Goal: Task Accomplishment & Management: Use online tool/utility

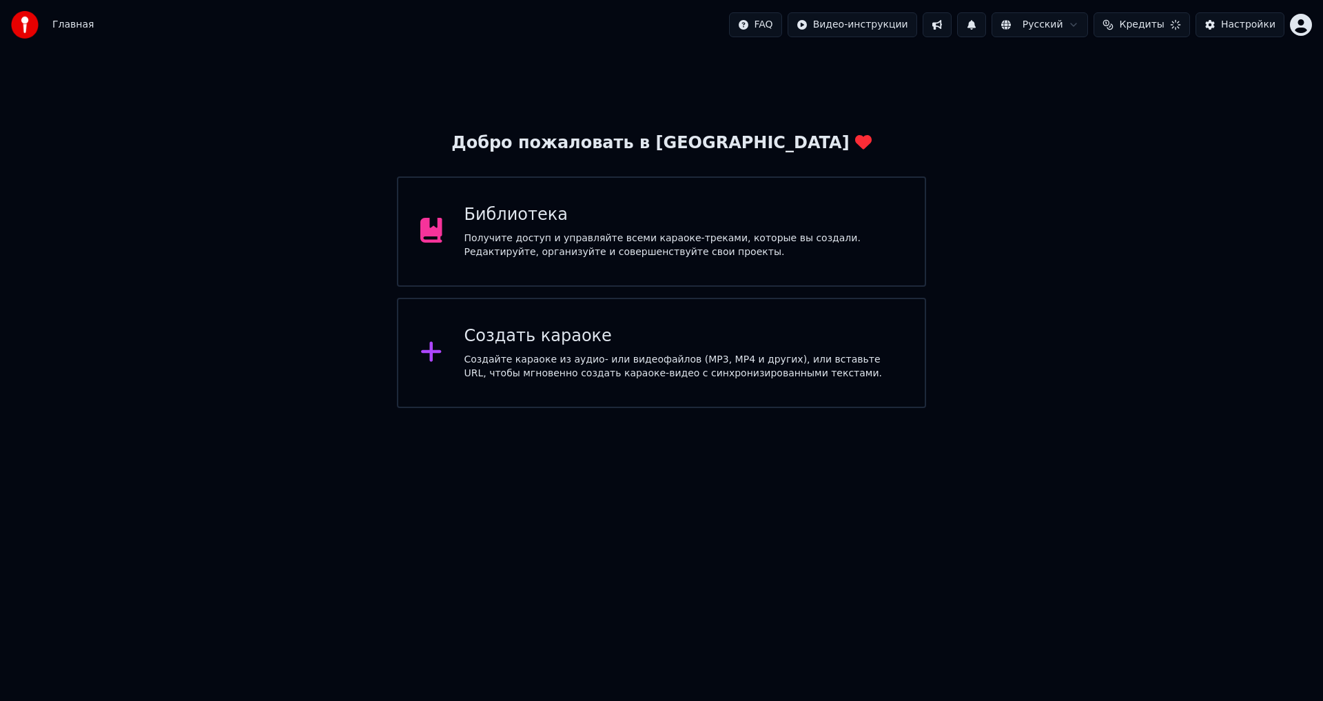
click at [1306, 16] on html "Главная FAQ Видео-инструкции Русский Кредиты Настройки Добро пожаловать в Youka…" at bounding box center [661, 204] width 1323 height 408
click at [752, 231] on html "Главная FAQ Видео-инструкции Русский Кредиты Настройки Добро пожаловать в Youka…" at bounding box center [661, 204] width 1323 height 408
click at [490, 223] on div "Библиотека" at bounding box center [683, 215] width 439 height 22
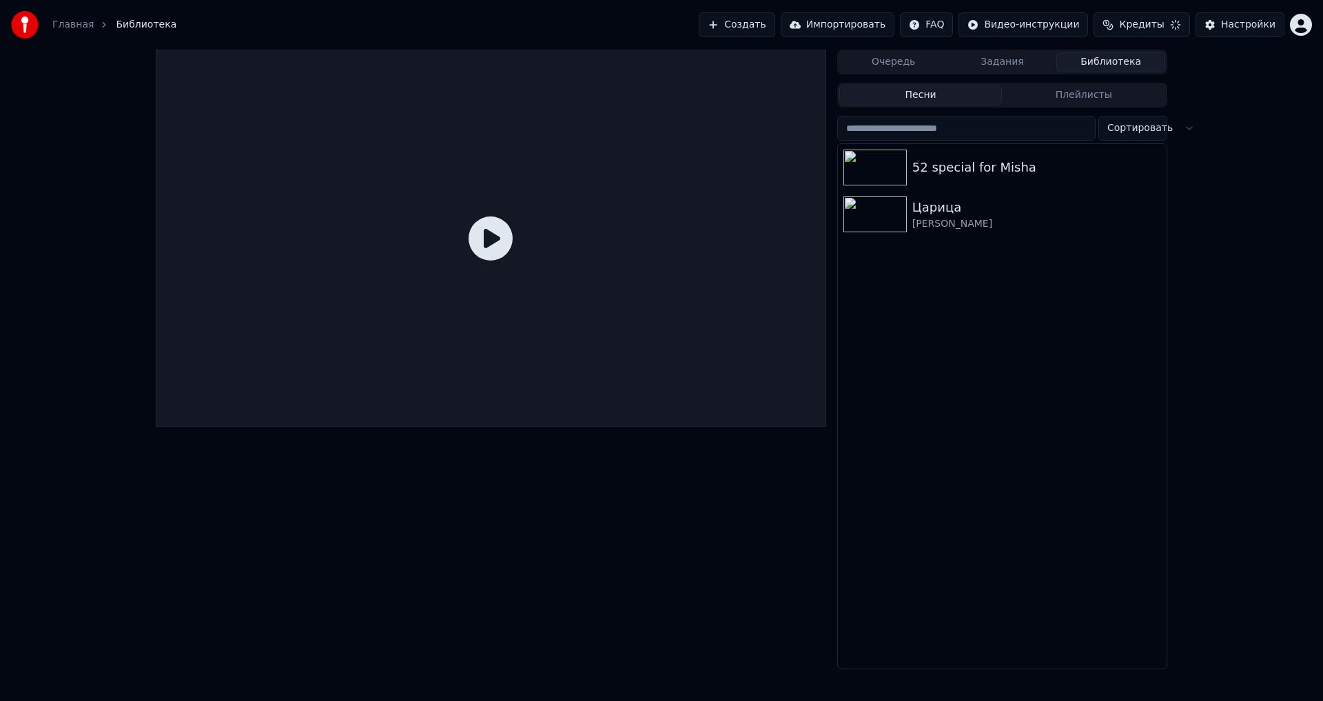
click at [1002, 185] on div "52 special for Misha" at bounding box center [1002, 167] width 329 height 47
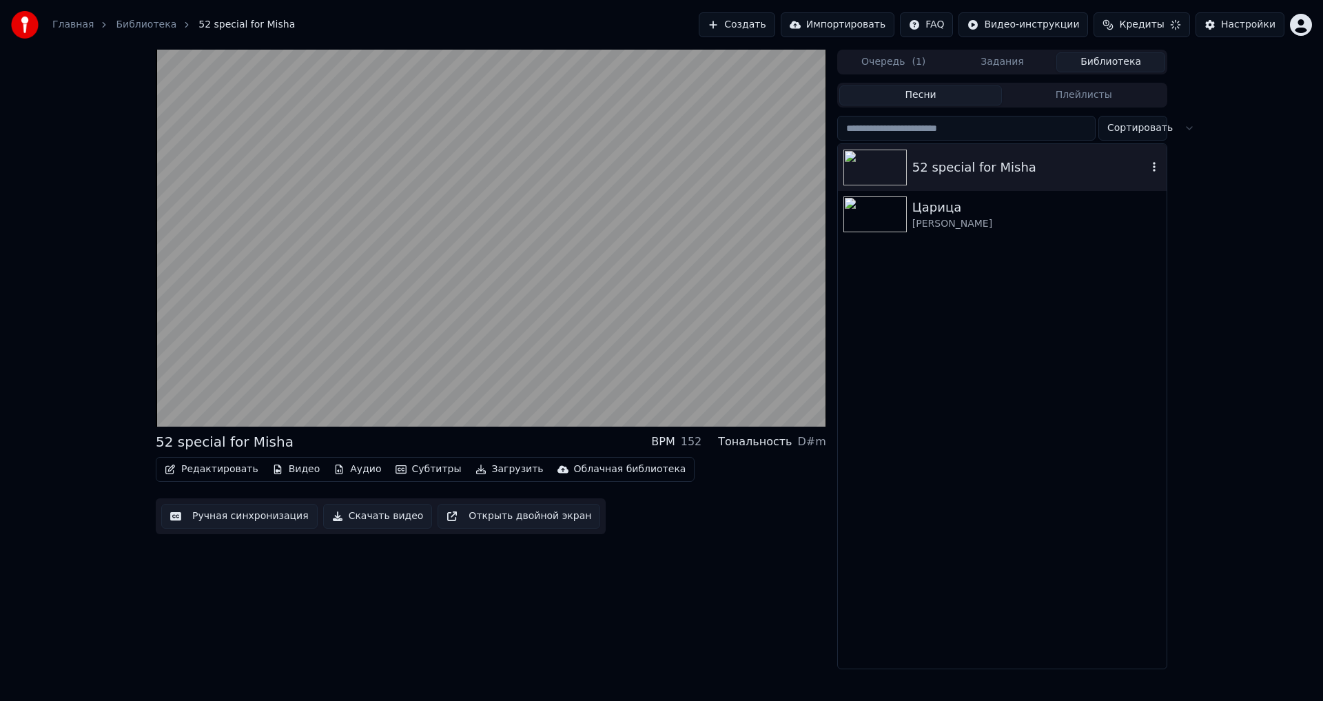
click at [460, 307] on video at bounding box center [491, 238] width 670 height 377
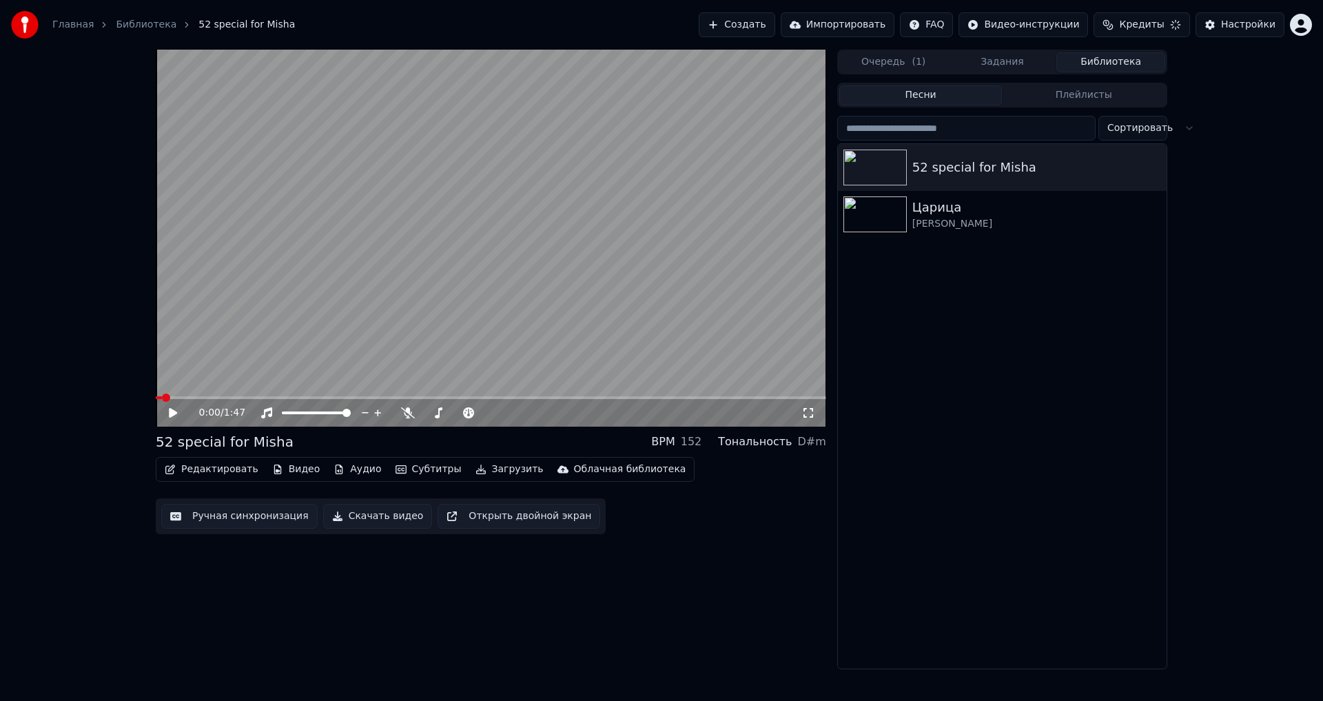
click at [202, 475] on button "Редактировать" at bounding box center [211, 469] width 105 height 19
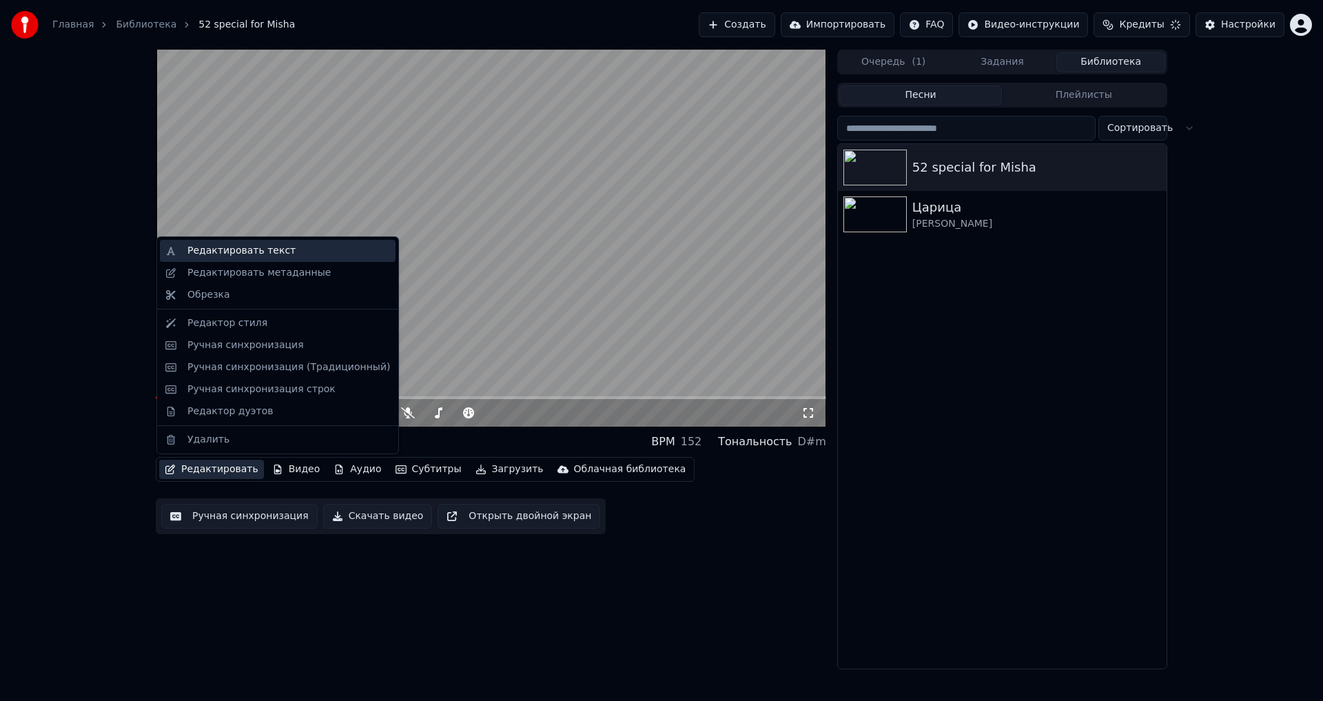
click at [187, 260] on div "Редактировать текст" at bounding box center [278, 251] width 236 height 22
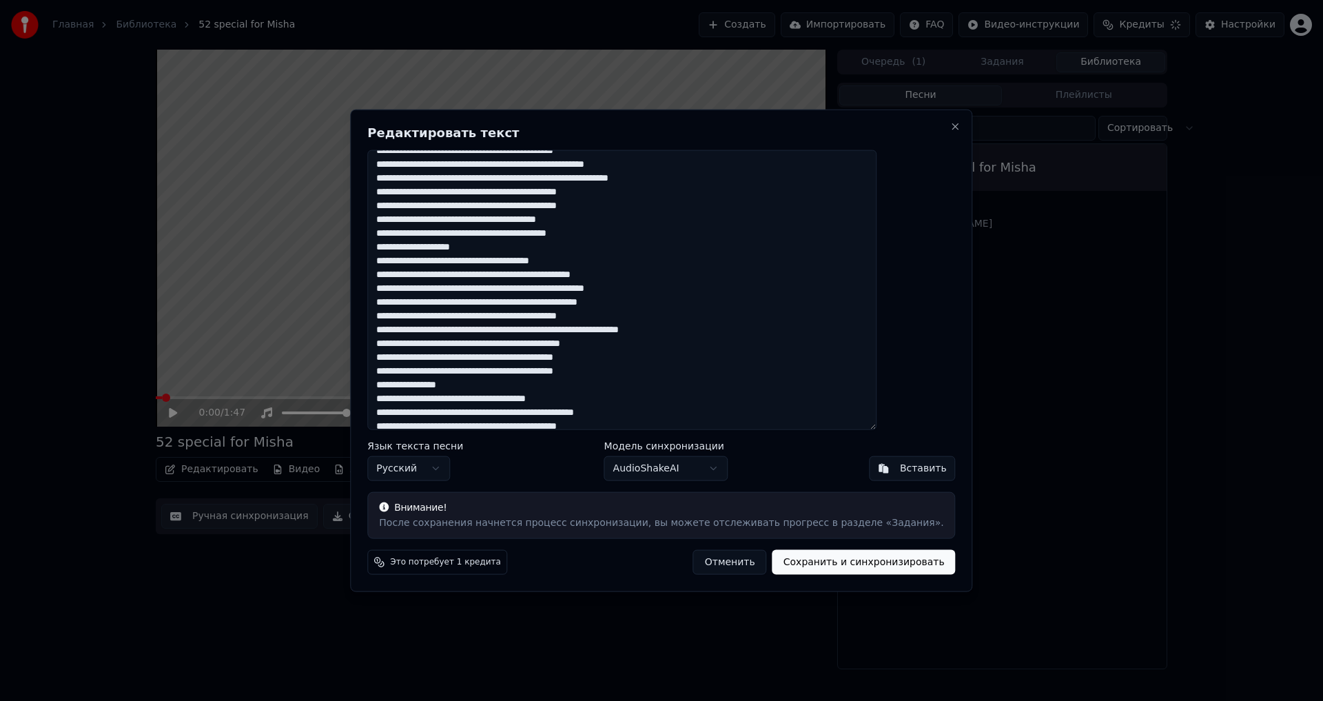
scroll to position [104, 0]
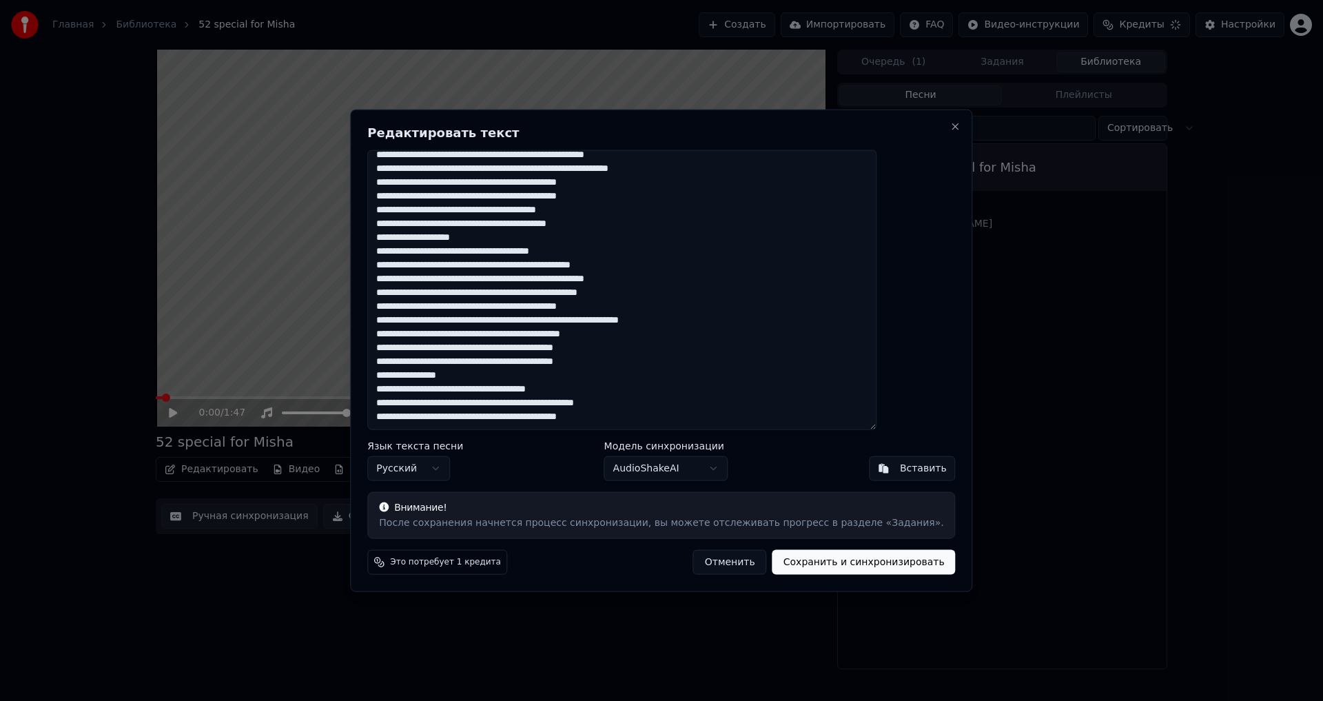
click at [702, 564] on button "Отменить" at bounding box center [730, 562] width 74 height 25
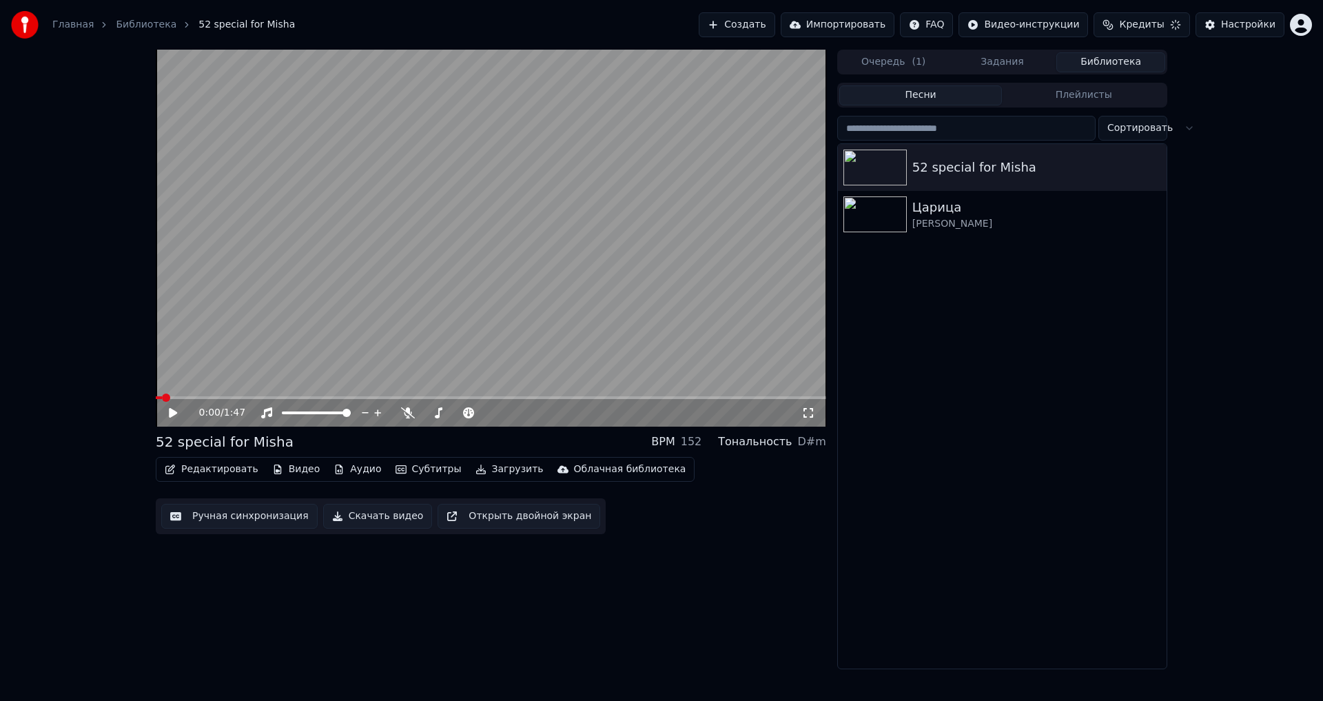
click at [198, 519] on button "Ручная синхронизация" at bounding box center [239, 516] width 156 height 25
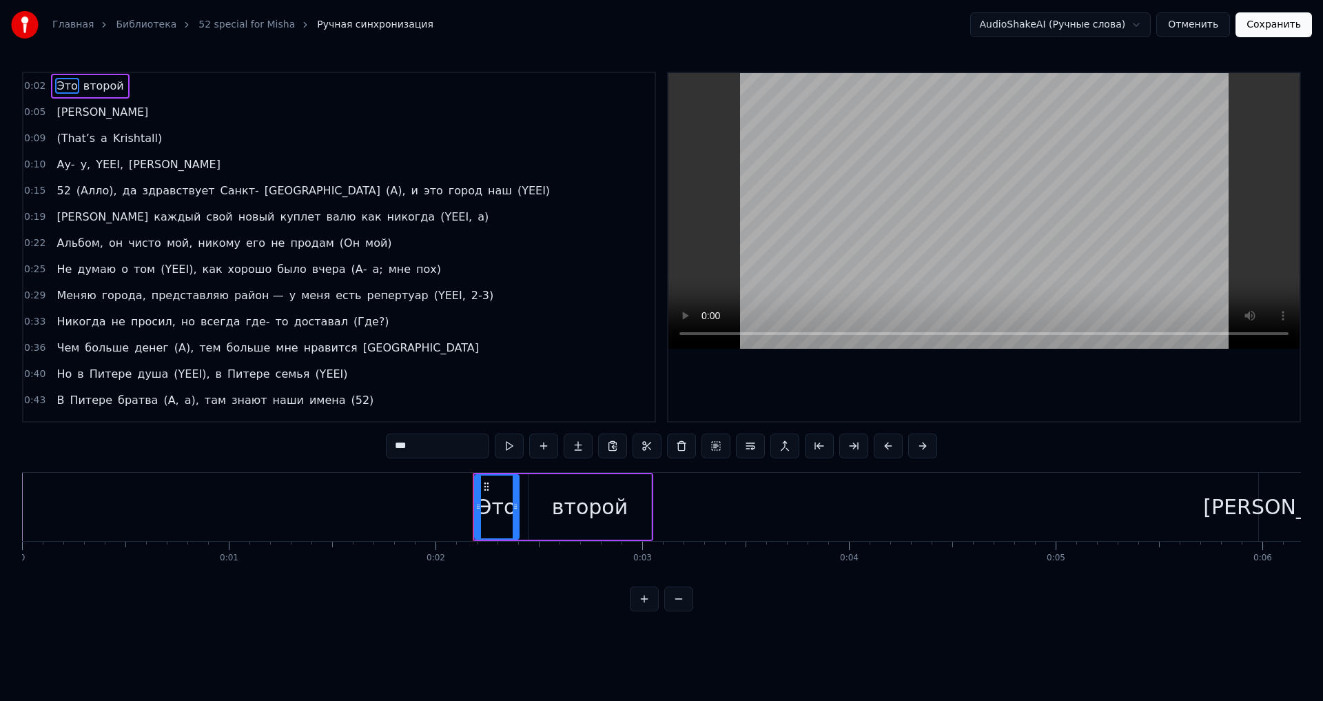
click at [81, 142] on span "(That’s" at bounding box center [75, 138] width 41 height 16
type input "*******"
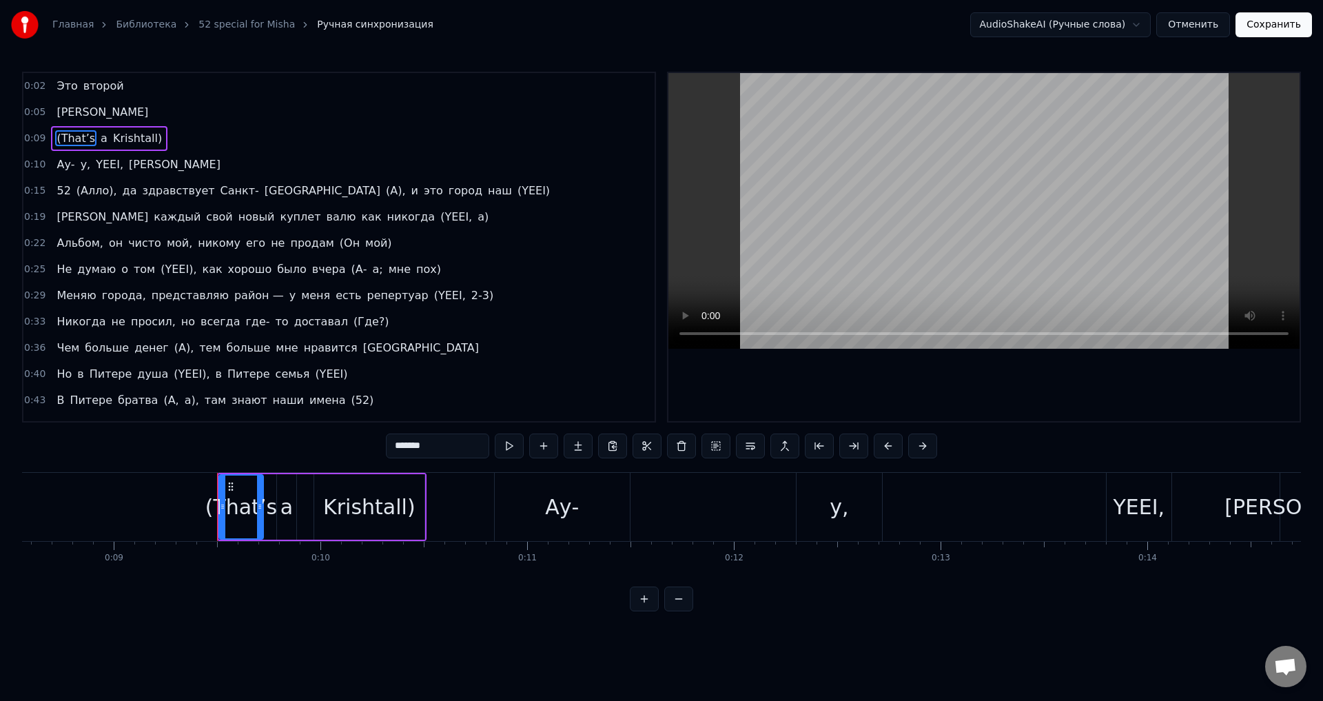
scroll to position [0, 1768]
click at [235, 517] on div "(That’s" at bounding box center [242, 506] width 72 height 31
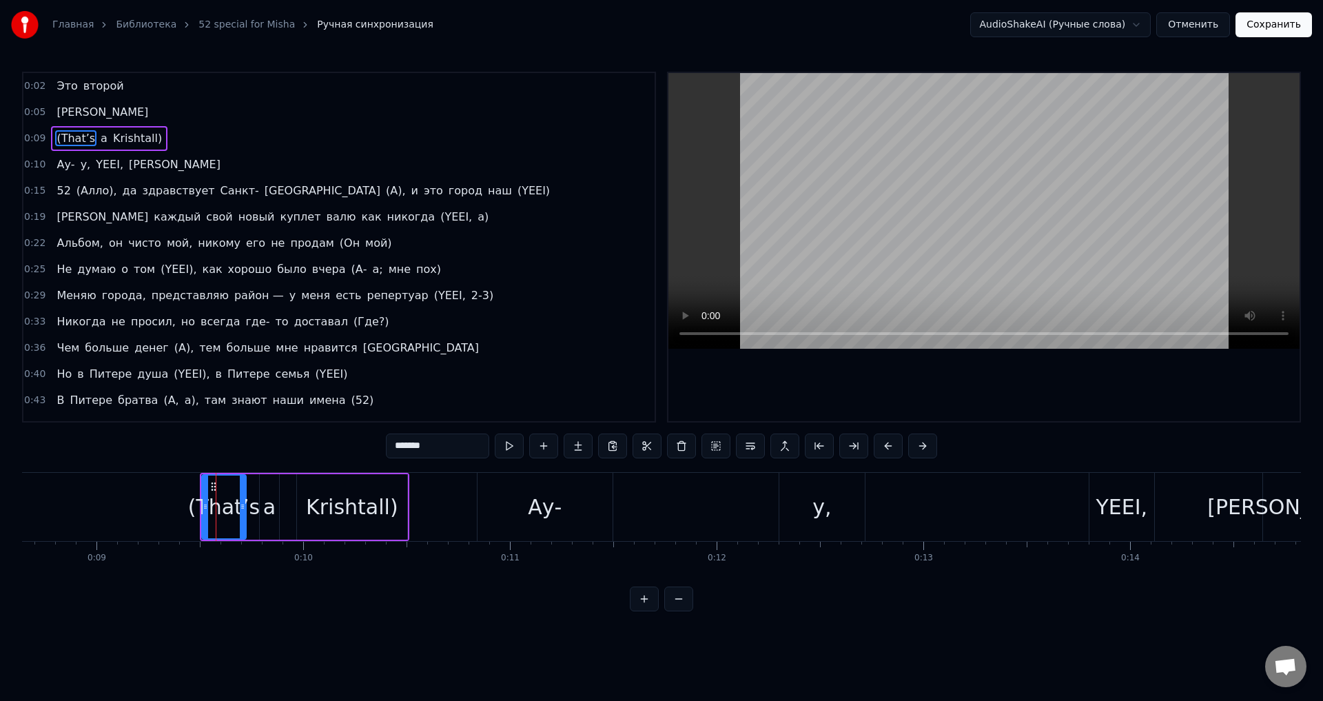
click at [242, 514] on div at bounding box center [243, 506] width 6 height 63
click at [243, 517] on div at bounding box center [243, 506] width 6 height 63
click at [637, 611] on button at bounding box center [644, 598] width 29 height 25
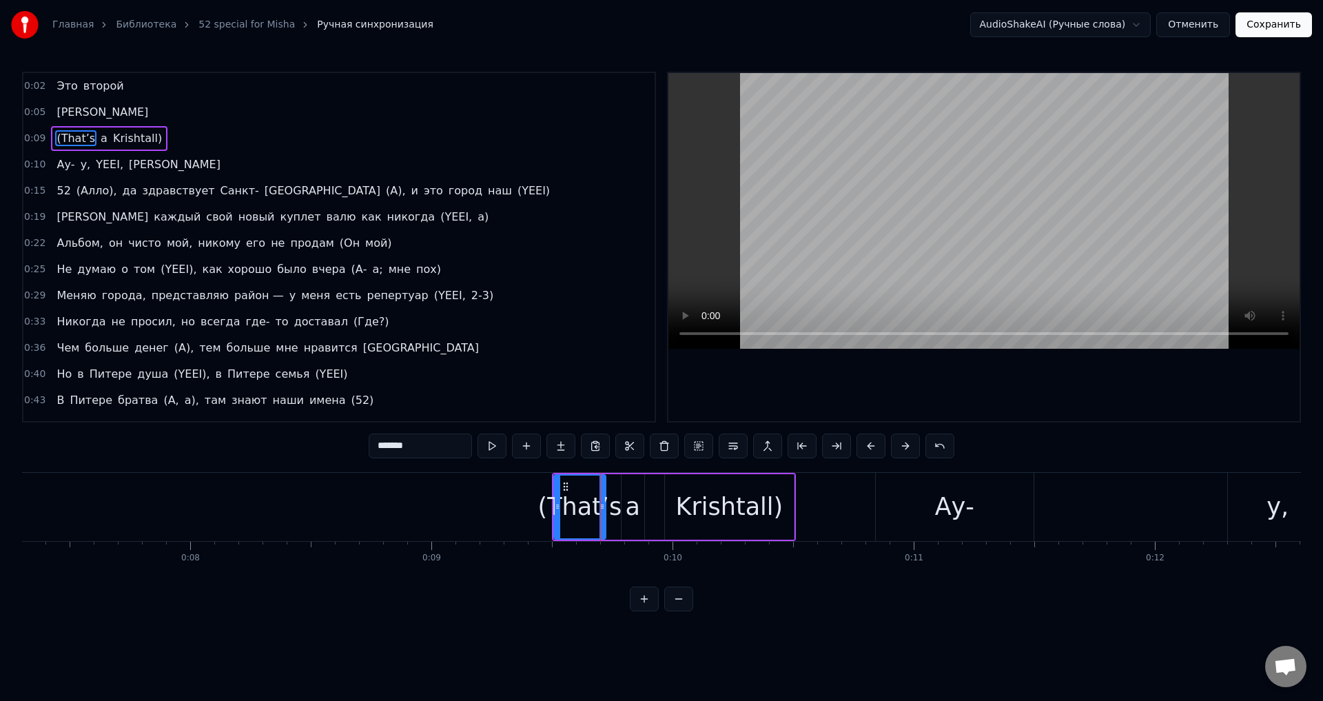
scroll to position [0, 1752]
click at [531, 451] on button at bounding box center [526, 445] width 29 height 25
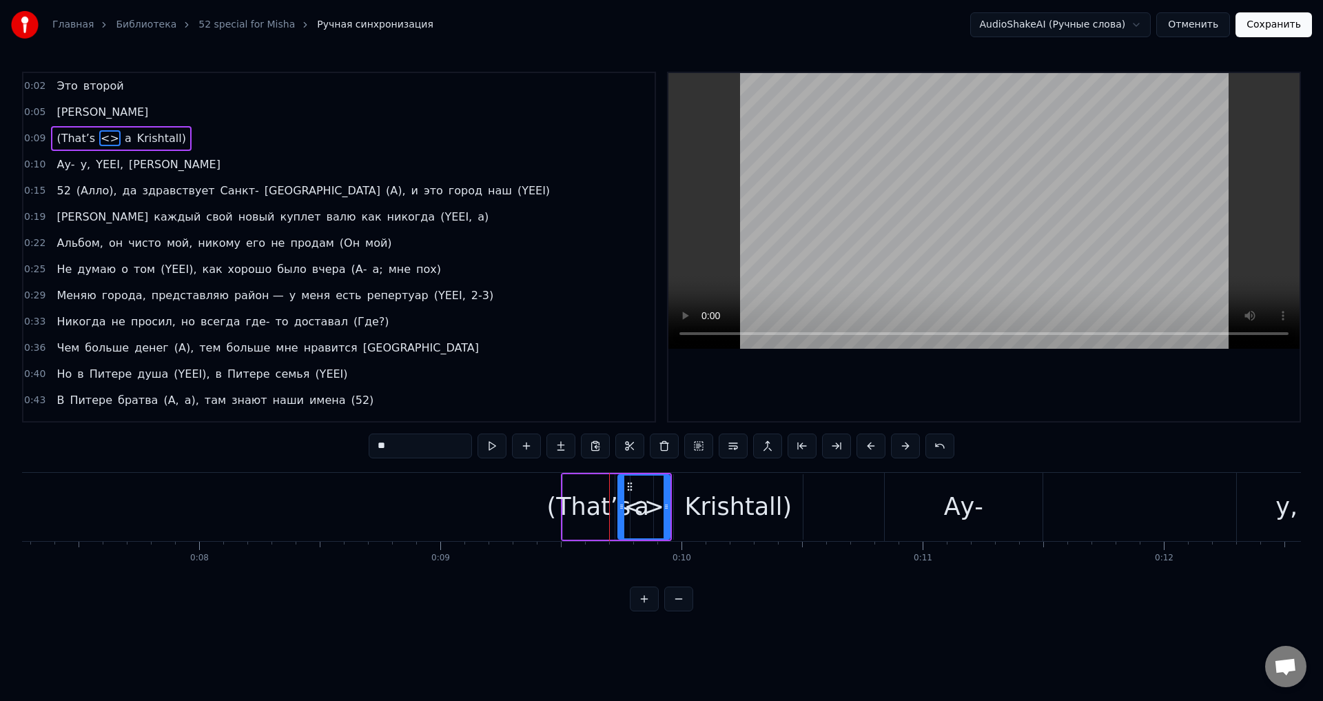
click at [527, 448] on button at bounding box center [526, 445] width 29 height 25
click at [562, 448] on button at bounding box center [560, 445] width 29 height 25
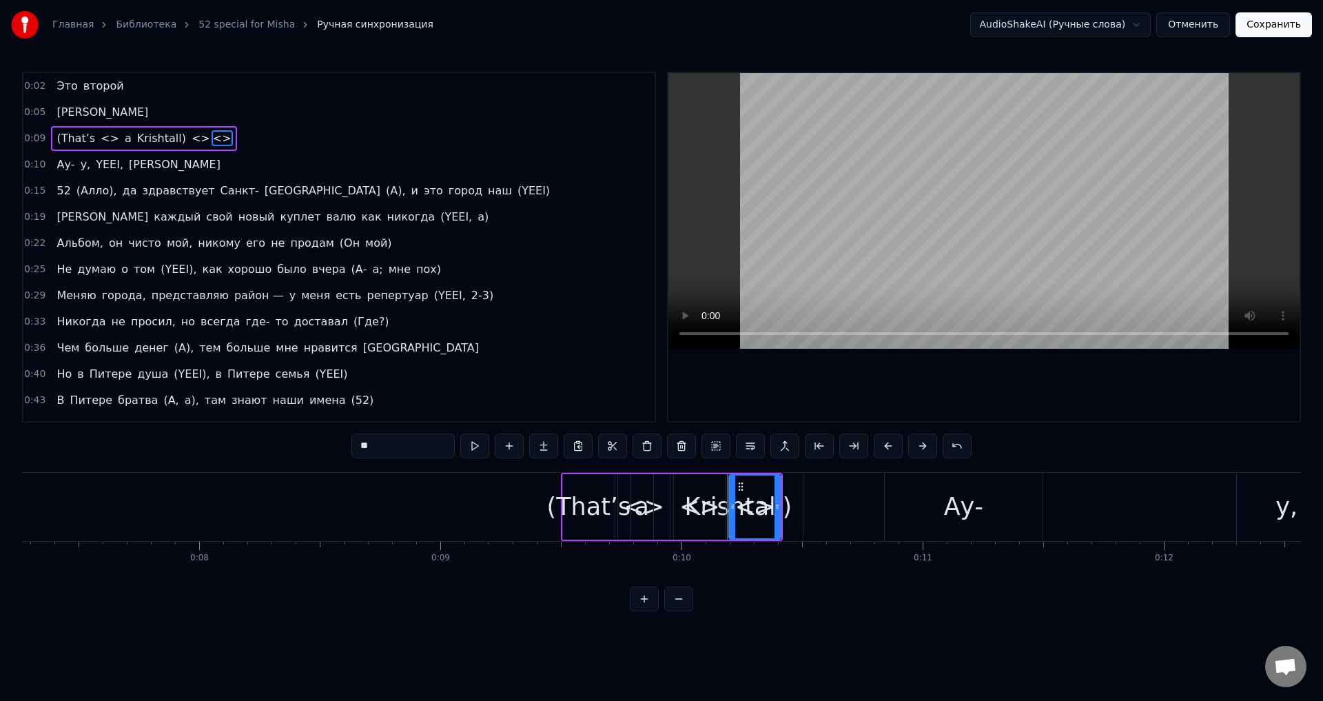
click at [825, 440] on button at bounding box center [819, 445] width 29 height 25
click at [821, 453] on button at bounding box center [819, 445] width 29 height 25
click at [622, 519] on div "<>" at bounding box center [644, 506] width 52 height 65
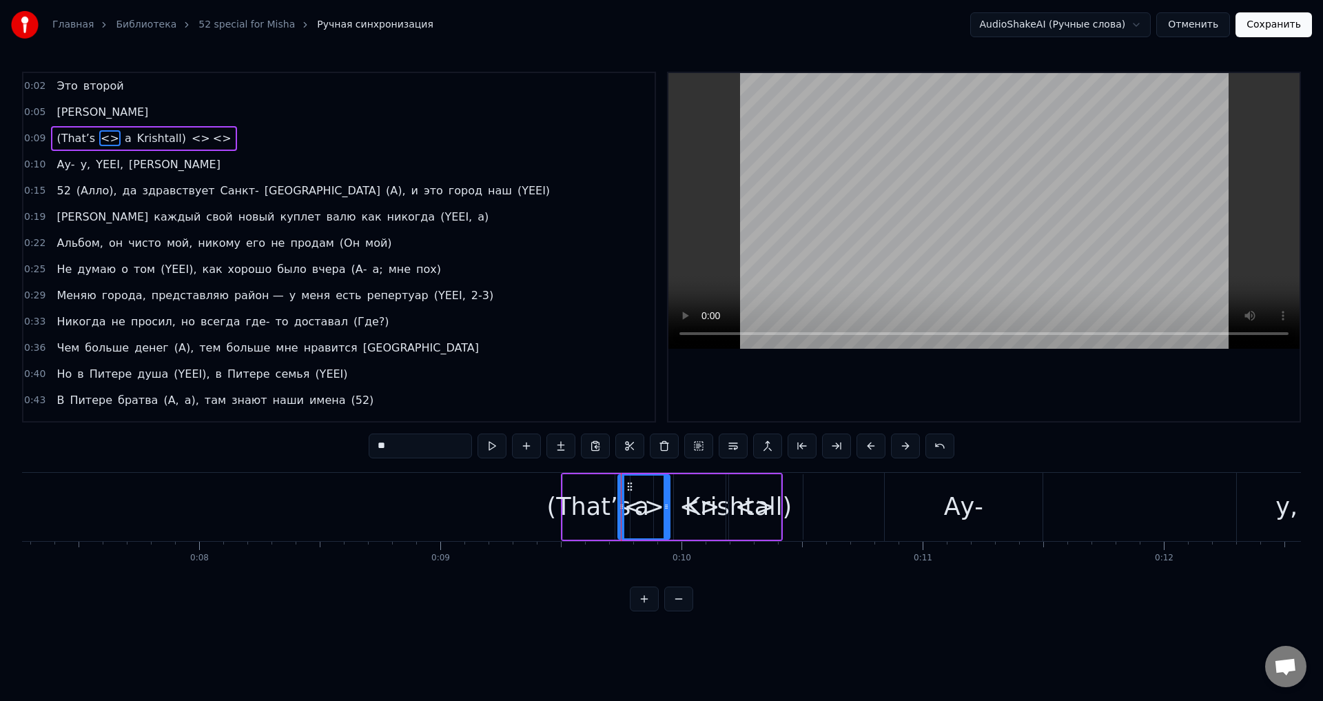
click at [586, 517] on div "(That’s" at bounding box center [588, 506] width 84 height 37
click at [668, 508] on div "<>" at bounding box center [644, 506] width 52 height 65
click at [746, 522] on div "<>" at bounding box center [754, 506] width 41 height 37
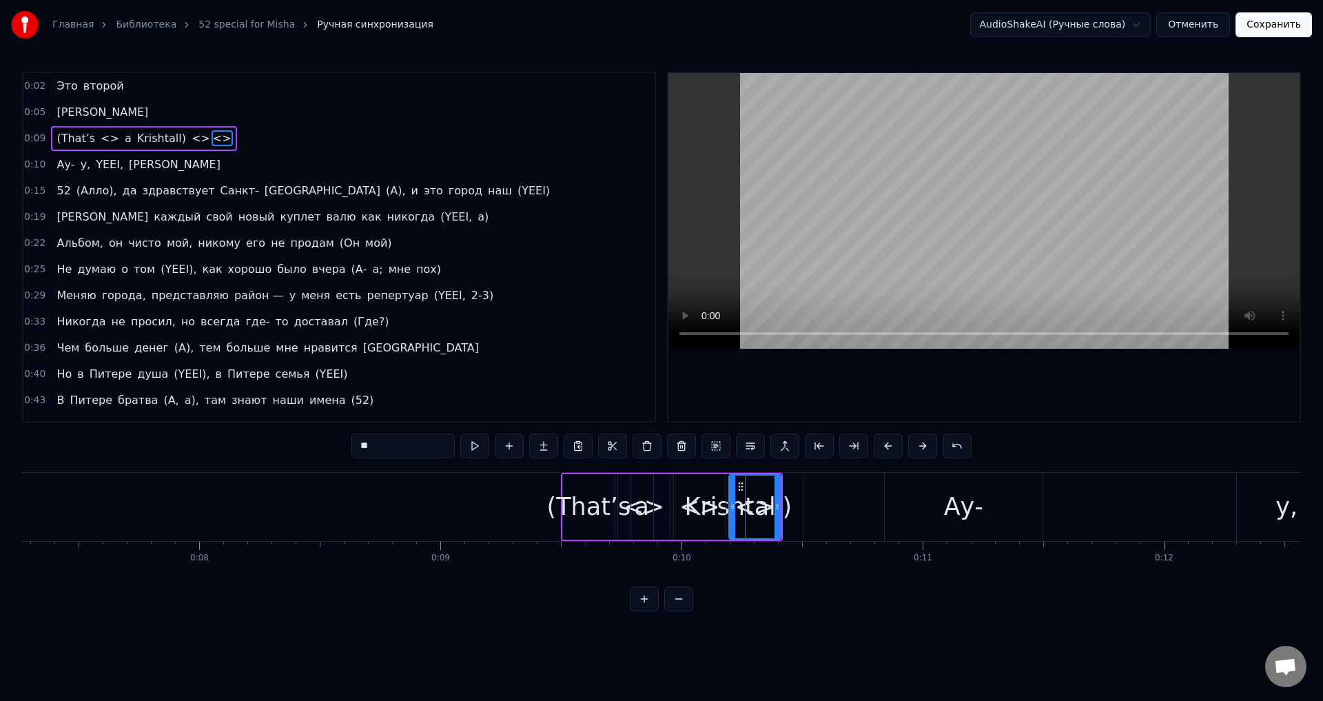
click at [572, 517] on div "(That’s" at bounding box center [588, 506] width 84 height 37
type input "*******"
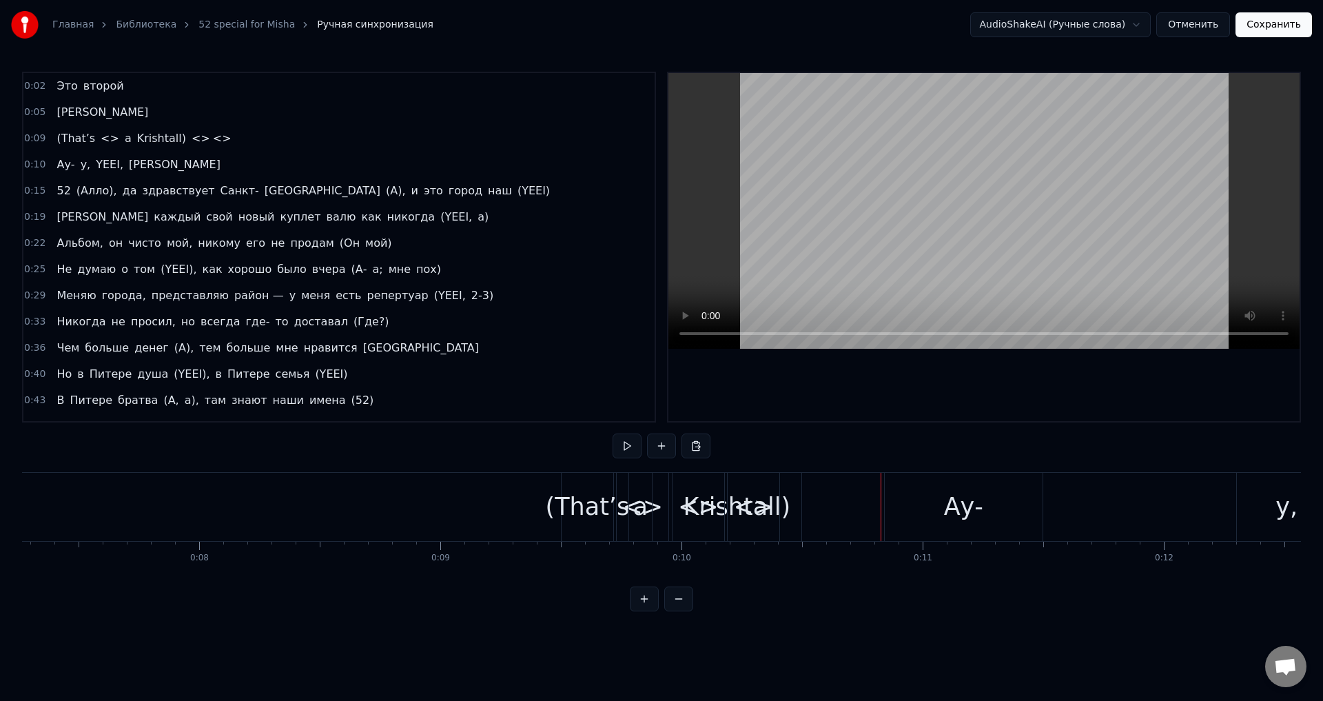
click at [922, 515] on div "Ау-" at bounding box center [964, 507] width 158 height 68
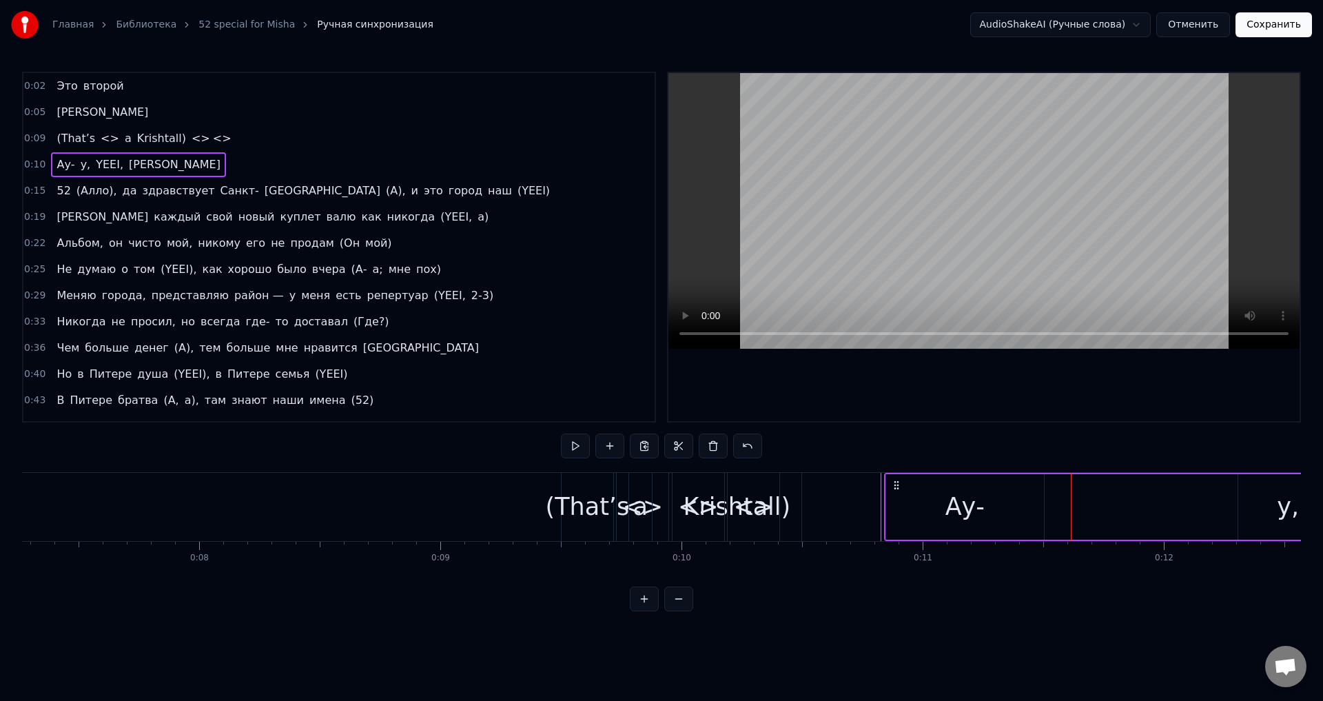
click at [991, 513] on div "Ау-" at bounding box center [965, 506] width 158 height 65
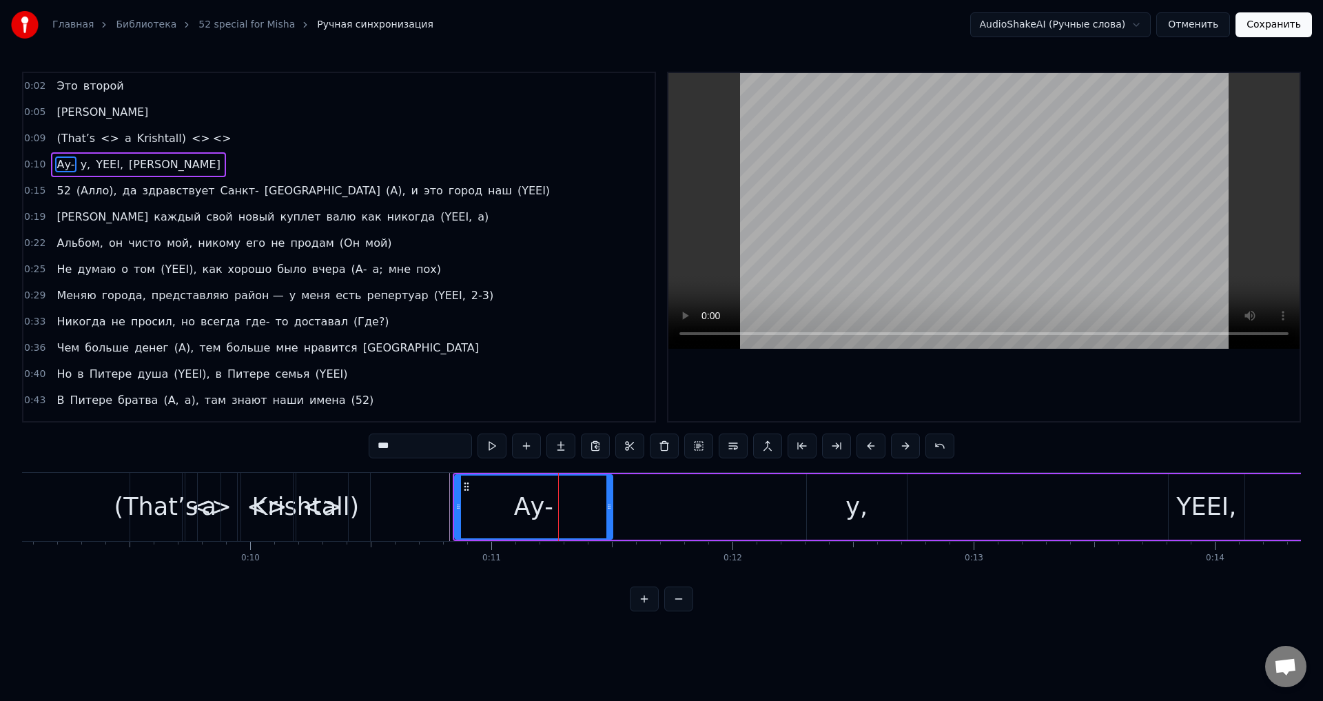
scroll to position [0, 2196]
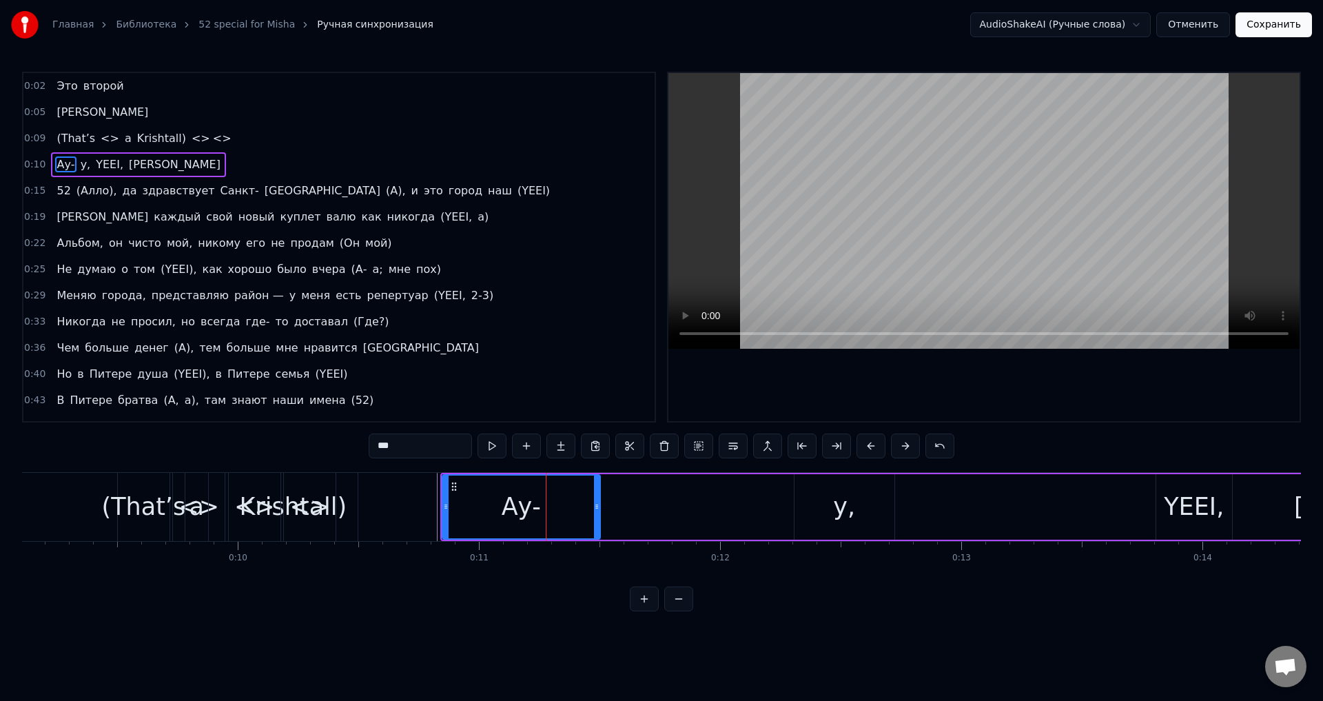
click at [642, 611] on button at bounding box center [644, 598] width 29 height 25
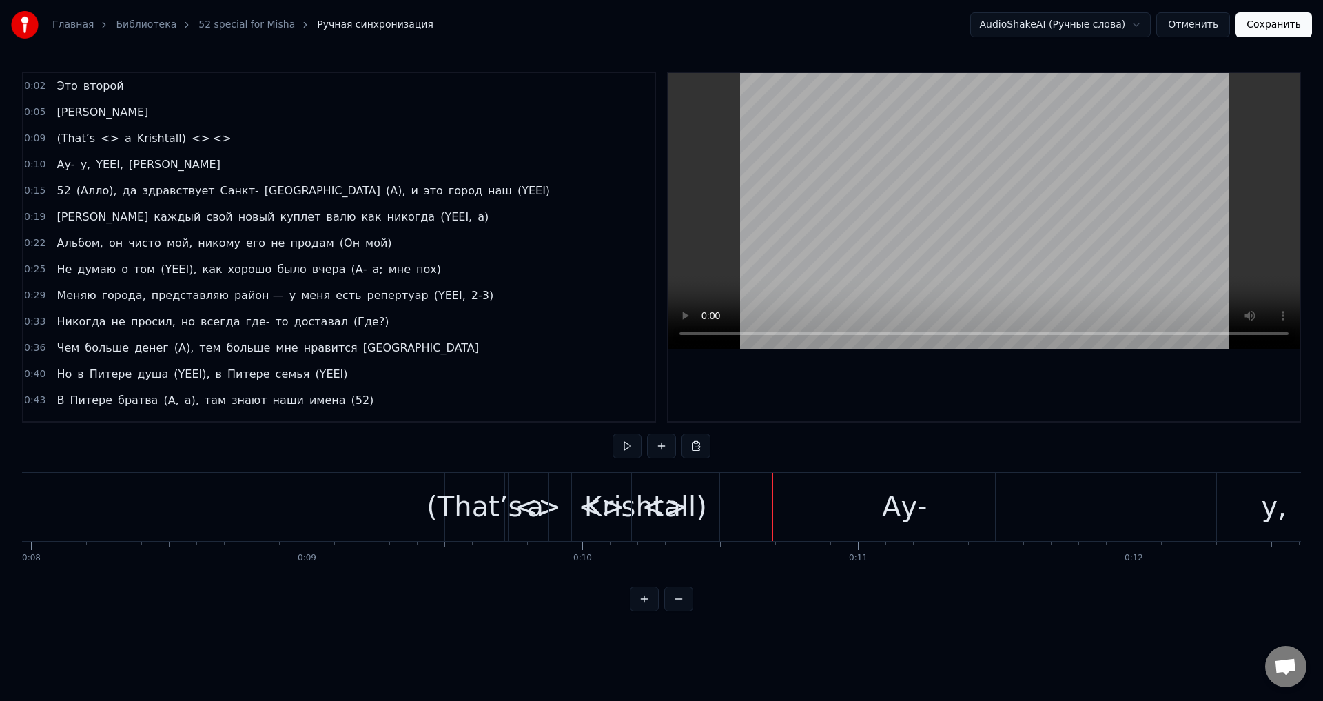
click at [896, 515] on div "Ау-" at bounding box center [904, 506] width 45 height 41
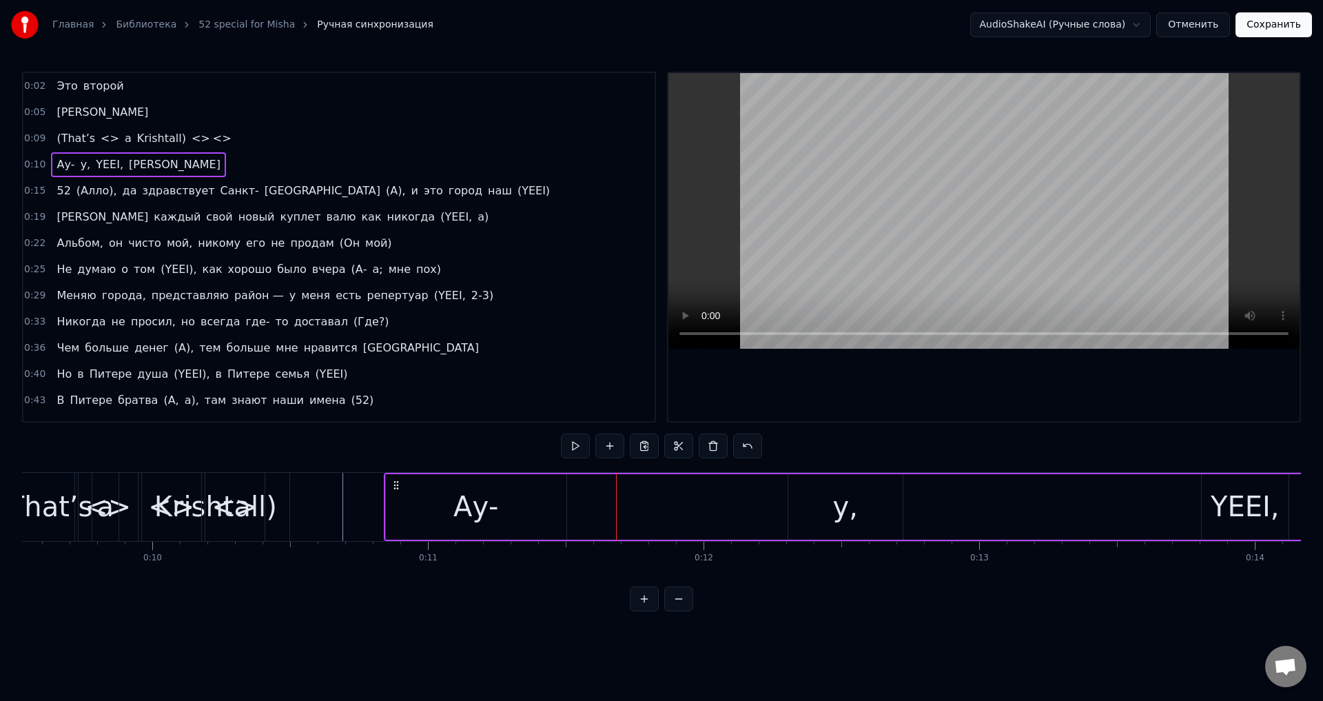
scroll to position [0, 2672]
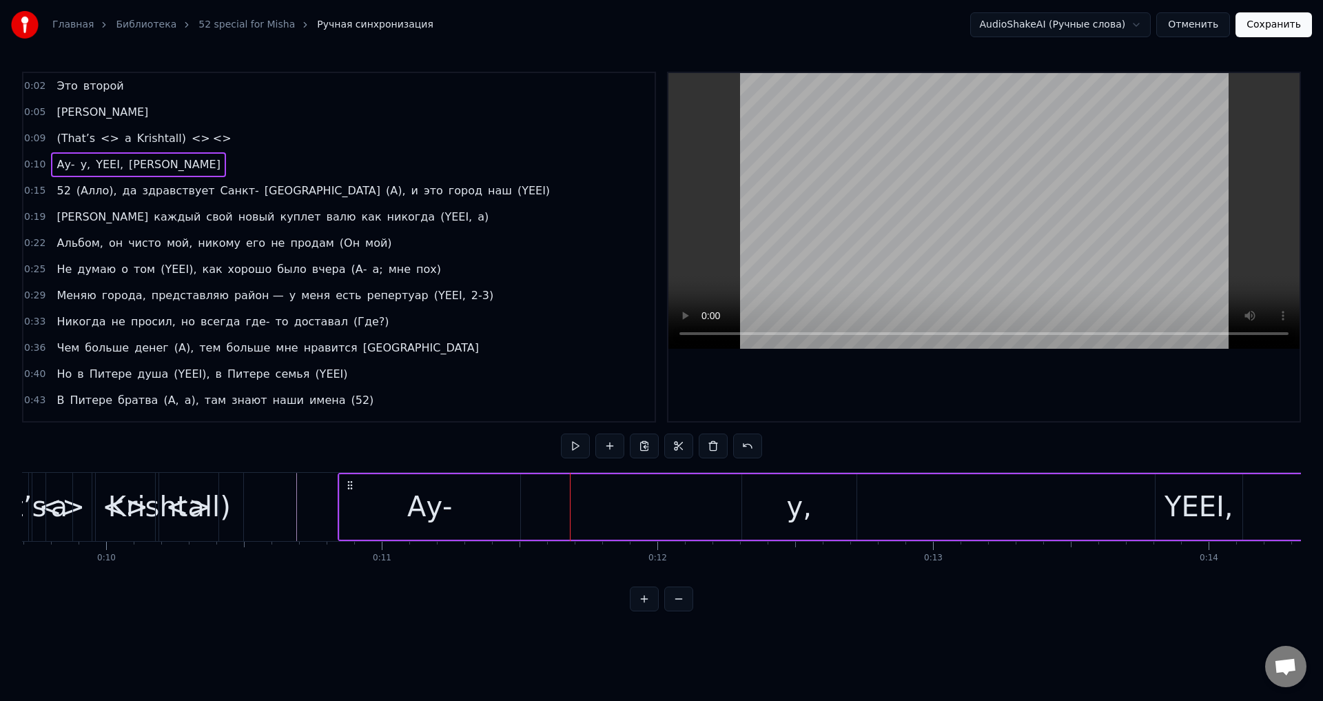
click at [436, 518] on div "Ау-" at bounding box center [429, 506] width 45 height 41
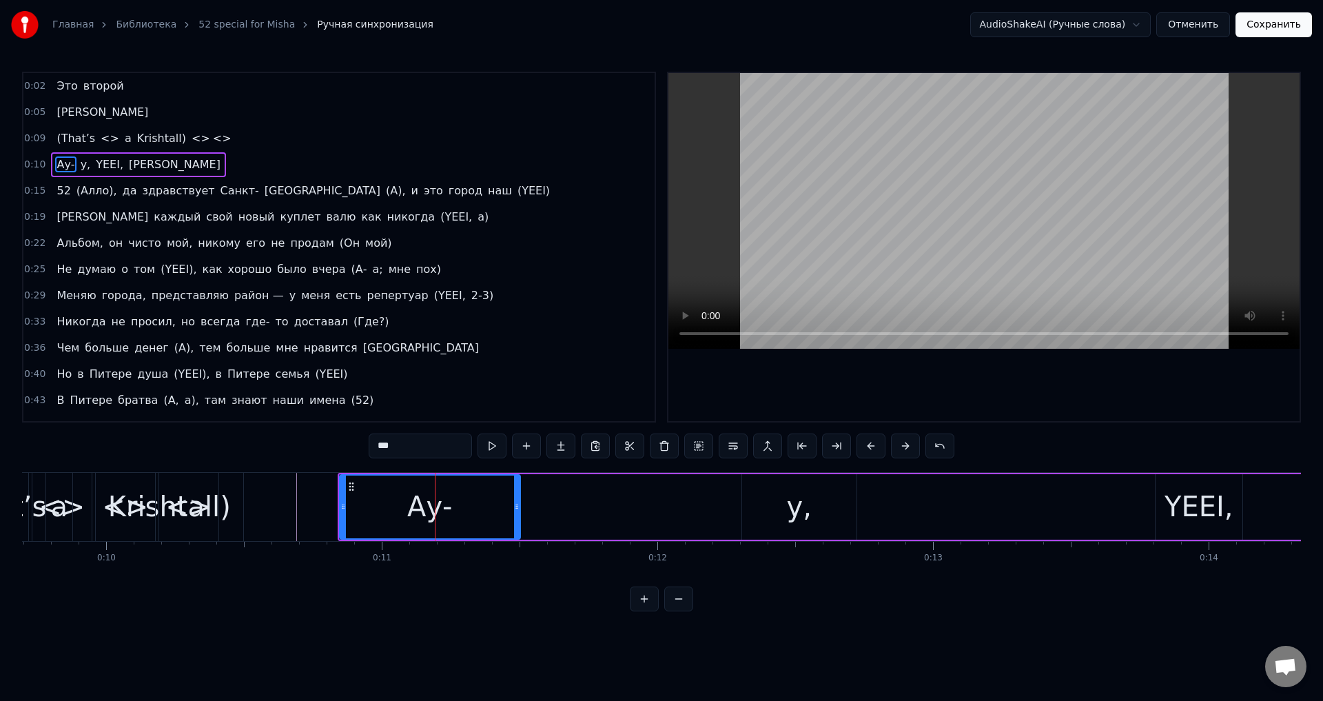
click at [518, 446] on button at bounding box center [526, 445] width 29 height 25
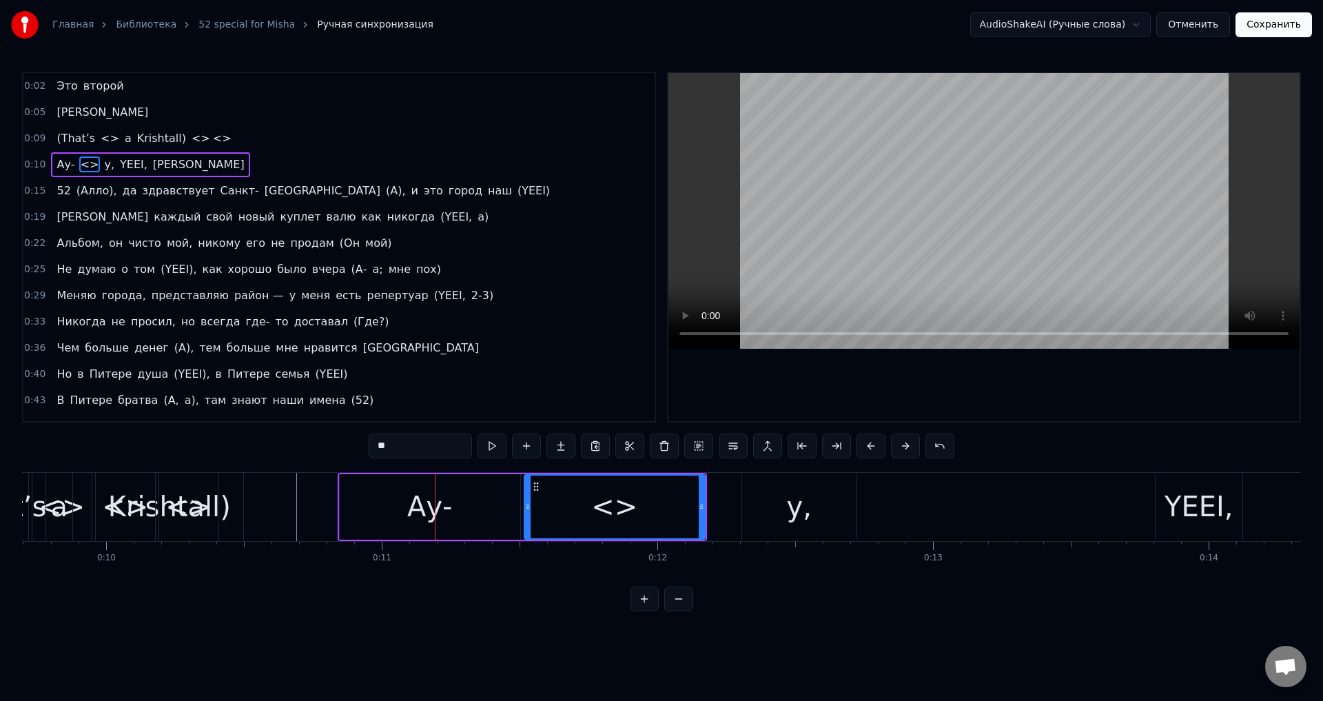
click at [752, 504] on div "у," at bounding box center [799, 506] width 114 height 65
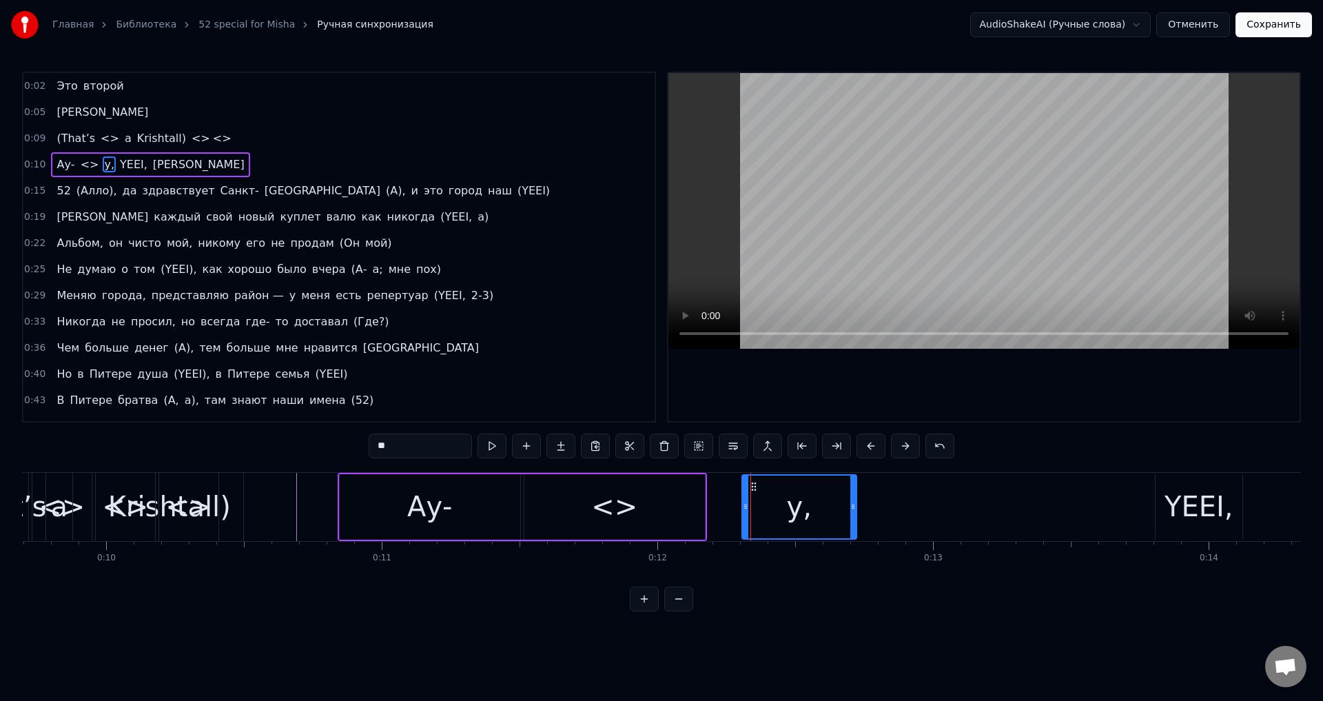
click at [628, 522] on div "<>" at bounding box center [614, 506] width 46 height 41
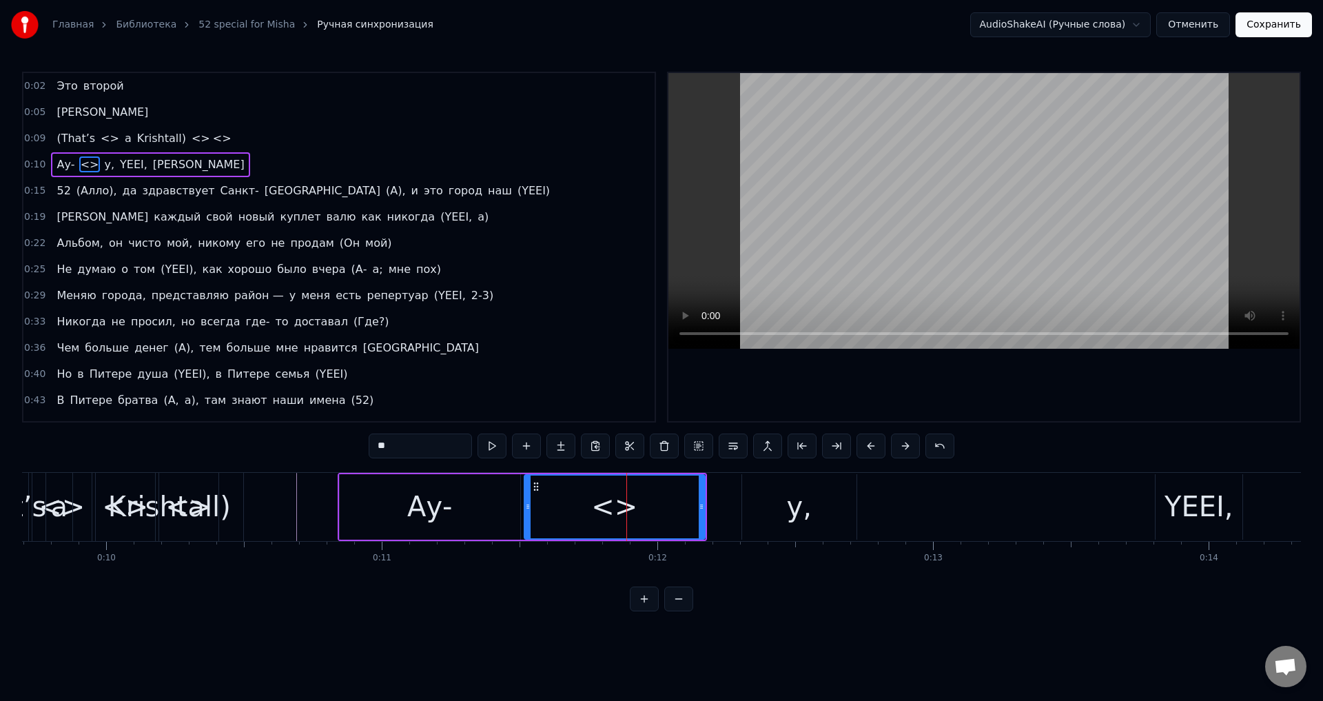
click at [457, 526] on div "Ау-" at bounding box center [430, 506] width 180 height 65
type input "***"
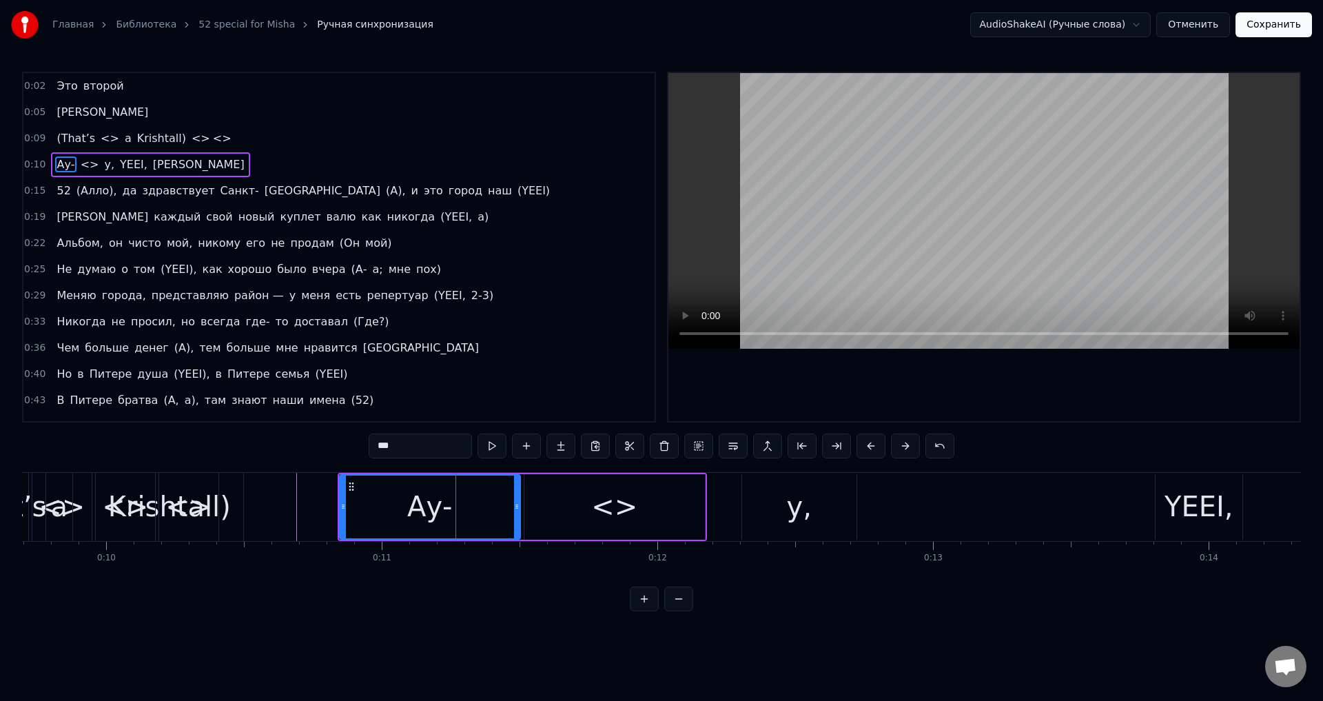
click at [608, 633] on html "Главная Библиотека 52 special for Misha Ручная синхронизация AudioShakeAI (Ручн…" at bounding box center [661, 316] width 1323 height 633
click at [502, 633] on html "Главная Библиотека 52 special for Misha Ручная синхронизация AudioShakeAI (Ручн…" at bounding box center [661, 316] width 1323 height 633
click at [503, 633] on html "Главная Библиотека 52 special for Misha Ручная синхронизация AudioShakeAI (Ручн…" at bounding box center [661, 316] width 1323 height 633
click at [70, 25] on link "Главная" at bounding box center [72, 25] width 41 height 14
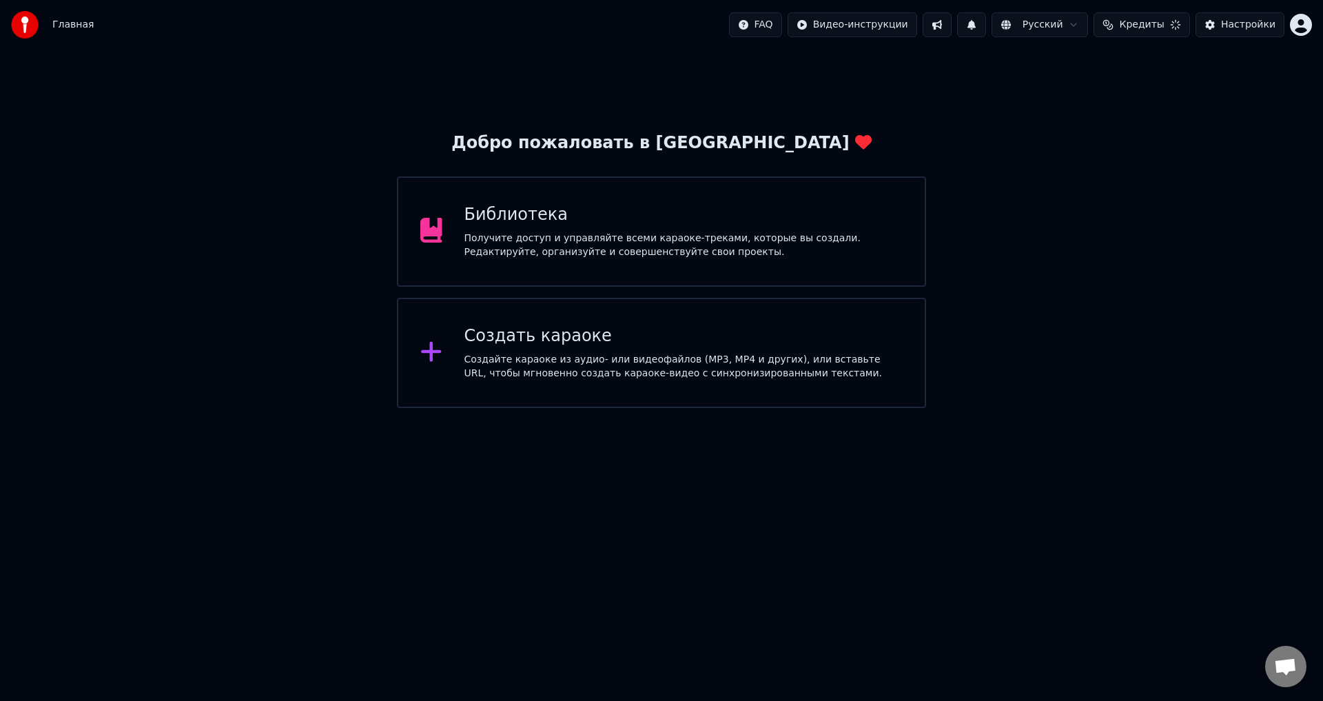
click at [480, 362] on div "Создайте караоке из аудио- или видеофайлов (MP3, MP4 и других), или вставьте UR…" at bounding box center [683, 367] width 439 height 28
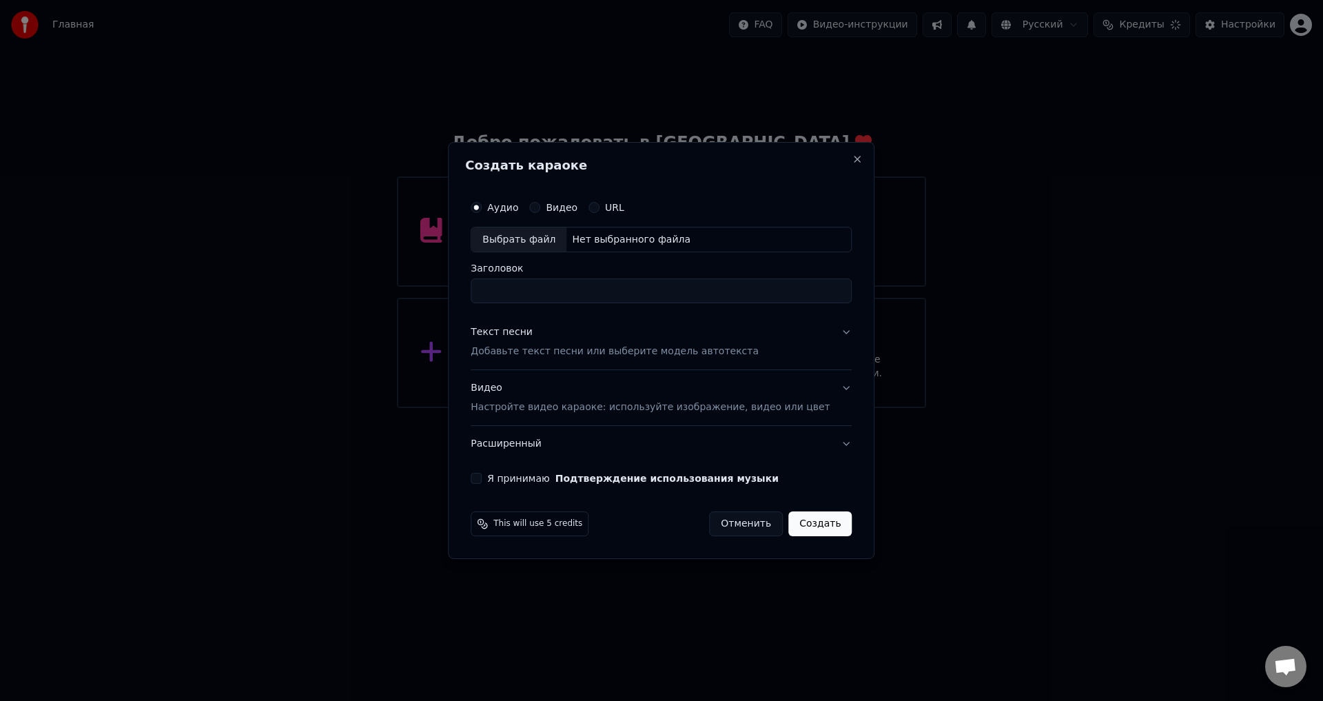
click at [521, 337] on div "Текст песни" at bounding box center [502, 333] width 62 height 14
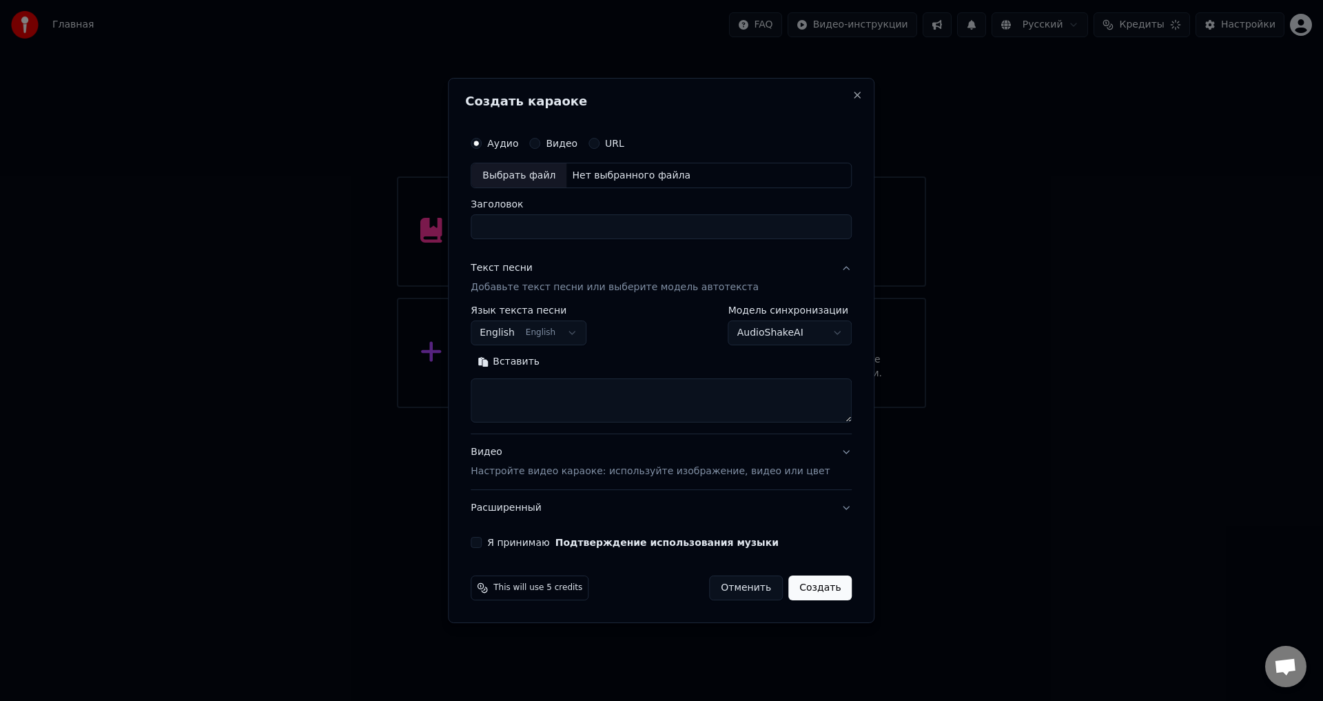
click at [732, 337] on button "AudioShakeAI" at bounding box center [790, 333] width 124 height 25
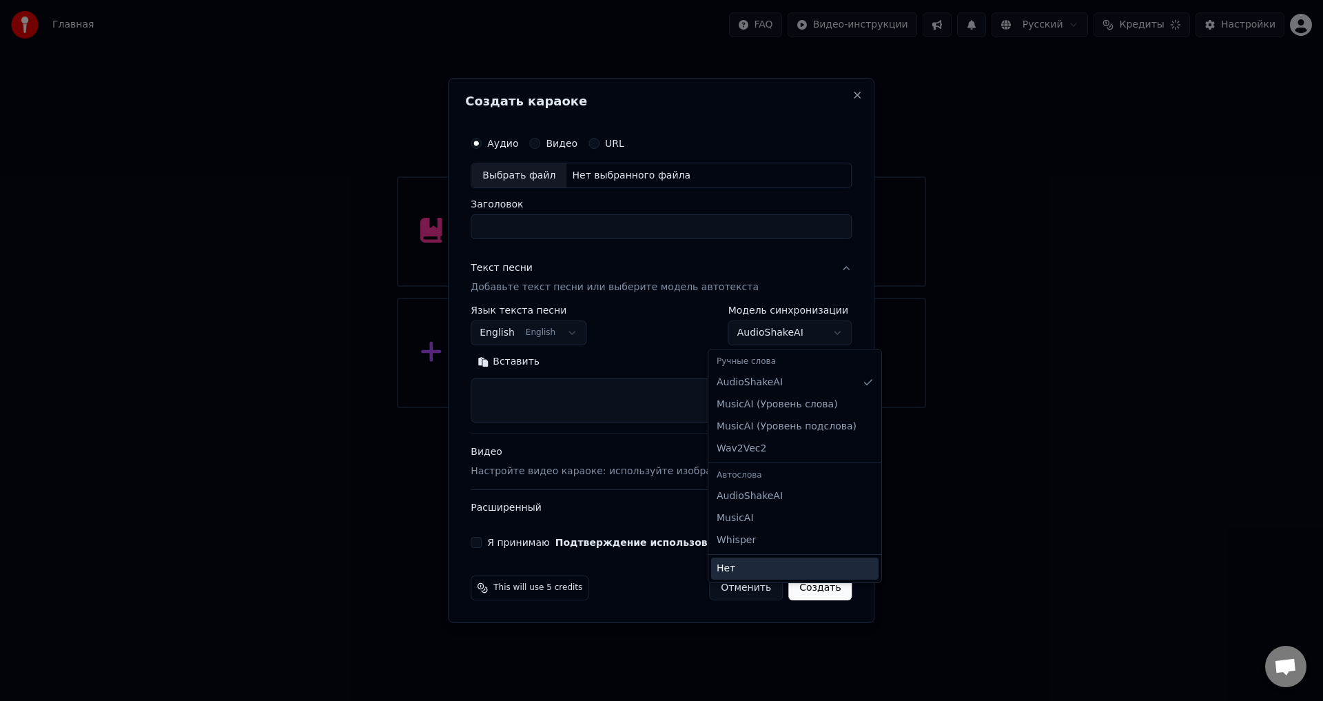
click at [738, 568] on div "Нет" at bounding box center [794, 568] width 167 height 22
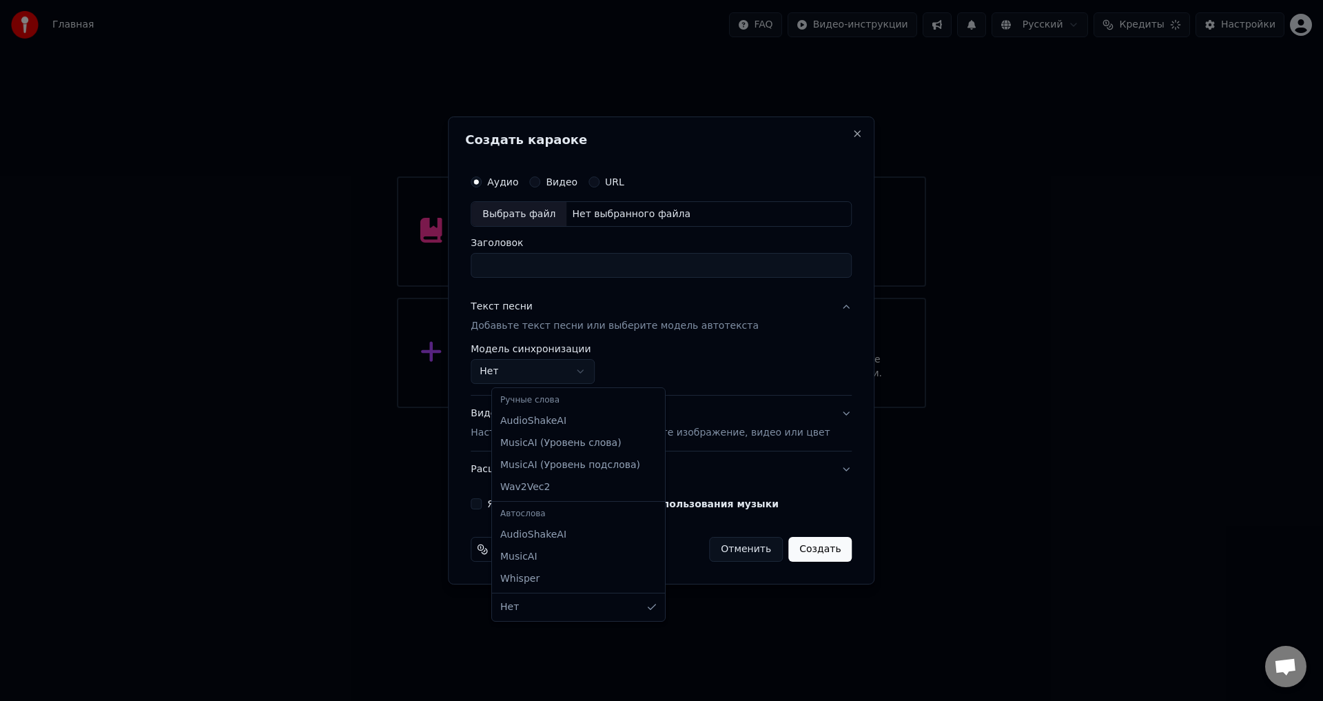
click at [692, 349] on div at bounding box center [661, 350] width 1323 height 701
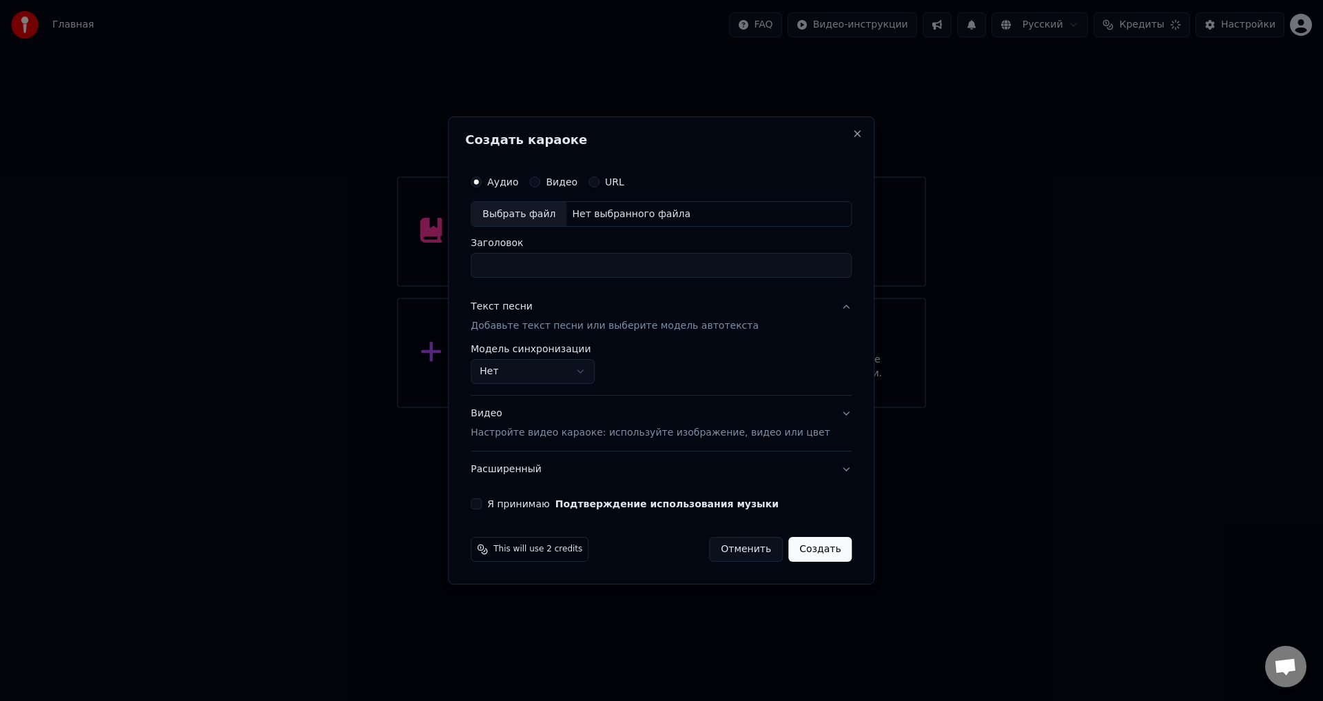
click at [570, 380] on button "Нет" at bounding box center [533, 372] width 124 height 25
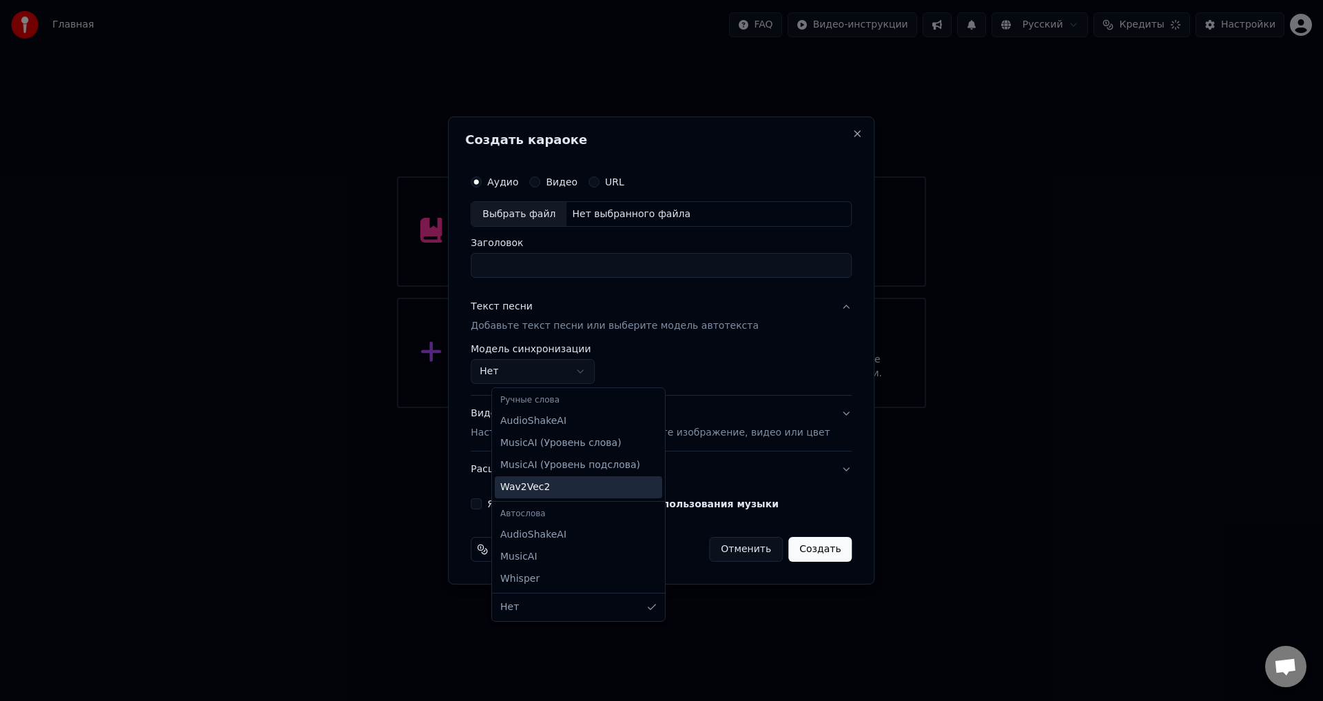
click at [528, 492] on span "Wav2Vec2" at bounding box center [525, 487] width 50 height 14
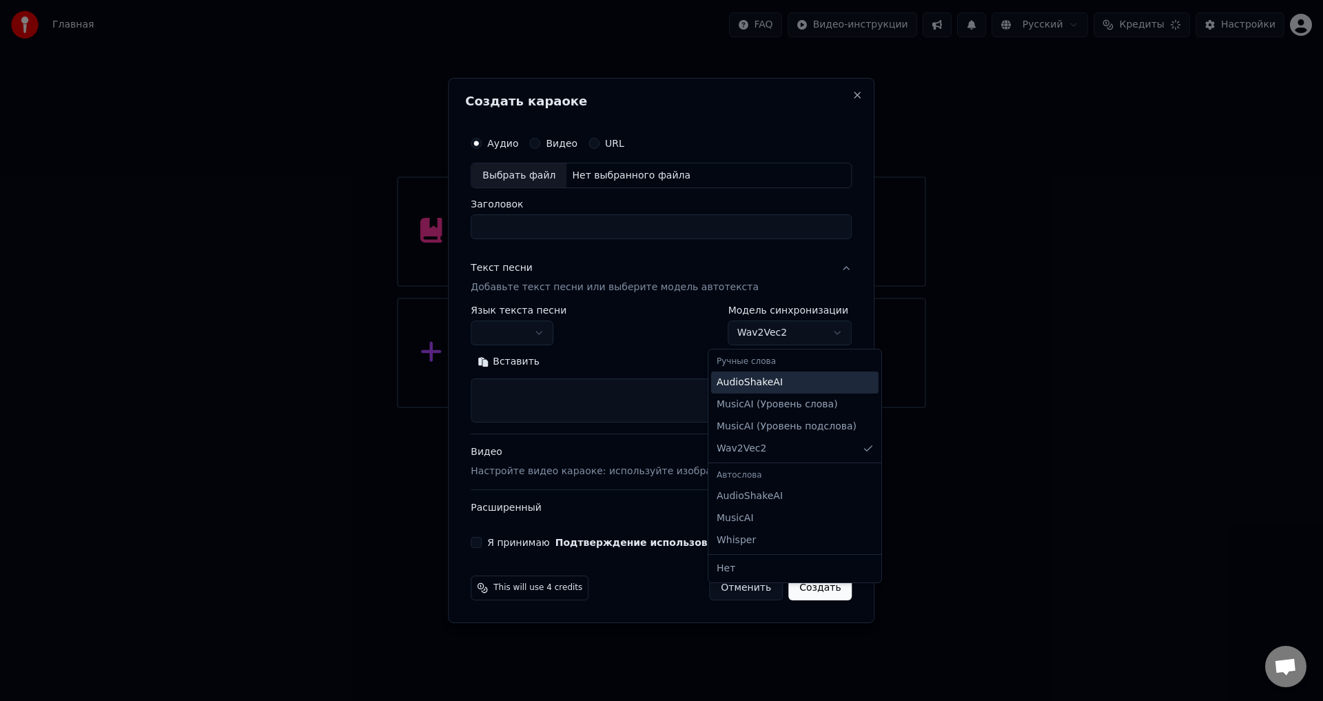
click at [751, 386] on span "AudioShakeAI" at bounding box center [749, 382] width 66 height 14
click at [721, 563] on span "Нет" at bounding box center [725, 568] width 19 height 14
select select "****"
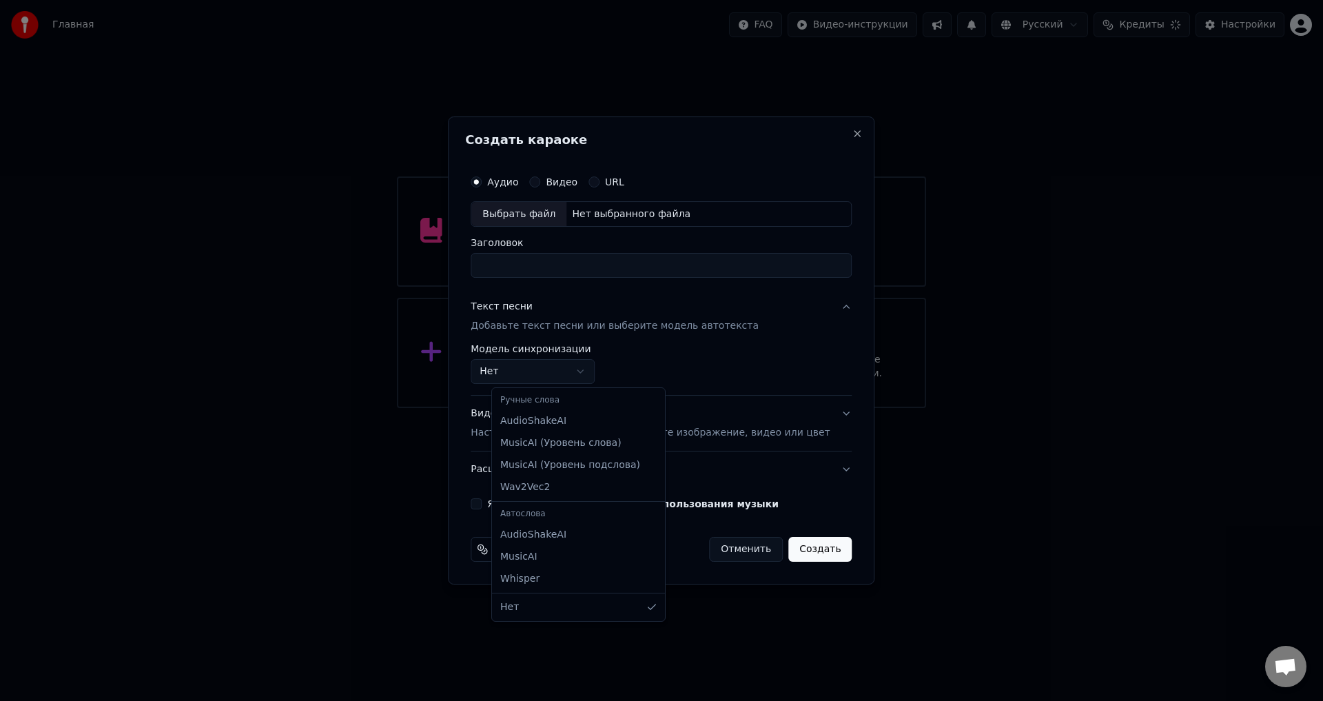
click at [682, 363] on div at bounding box center [661, 350] width 1323 height 701
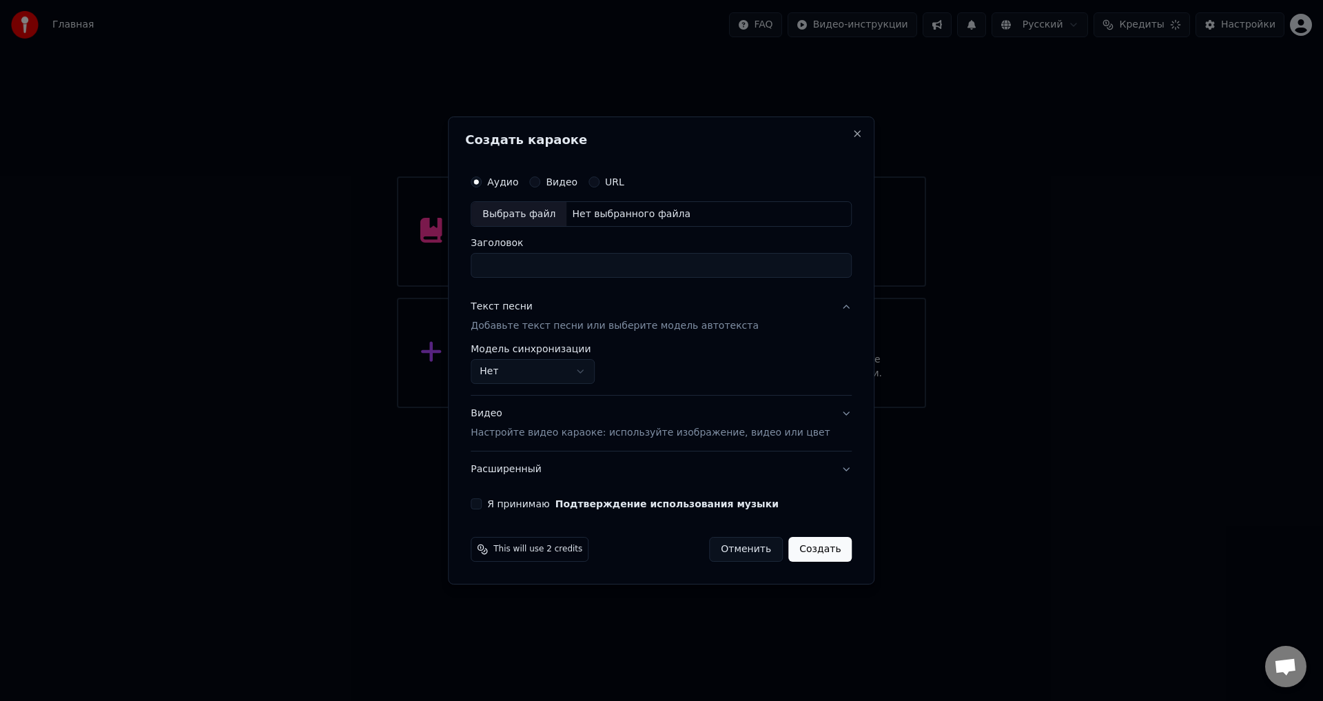
click at [564, 429] on p "Настройте видео караоке: используйте изображение, видео или цвет" at bounding box center [650, 433] width 359 height 14
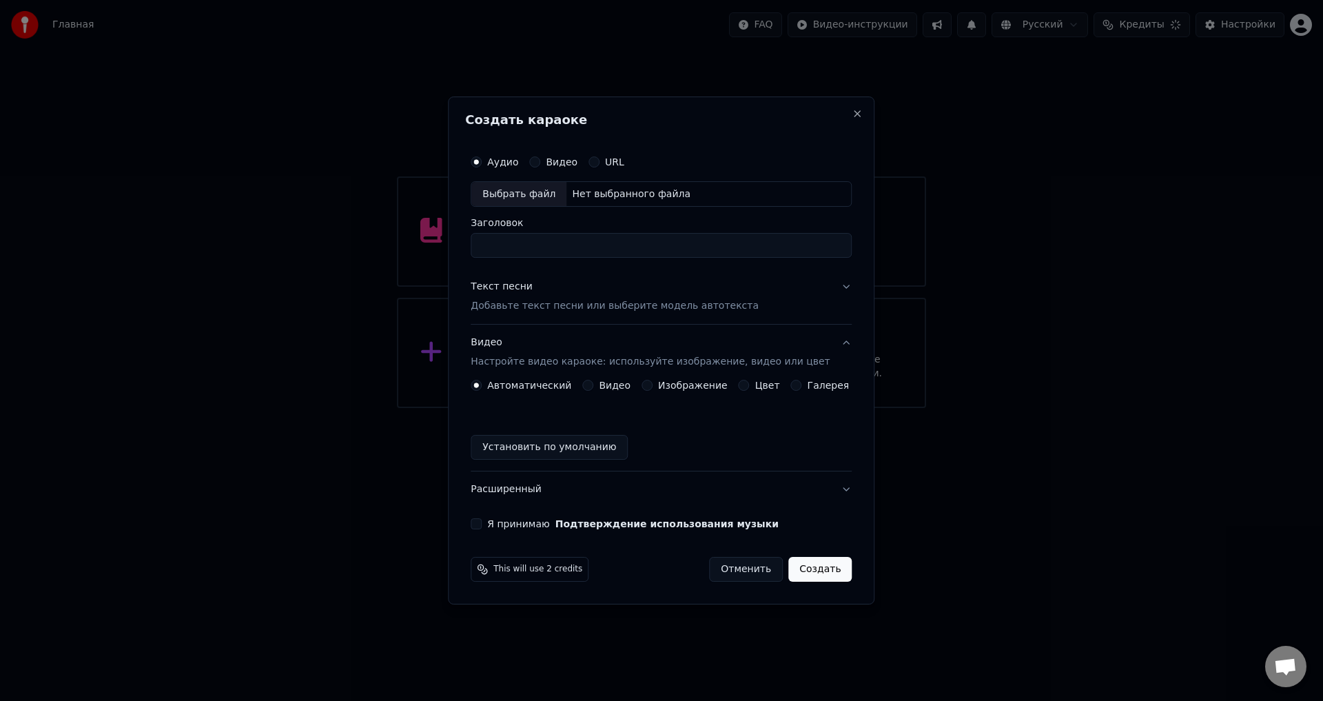
click at [742, 386] on button "Цвет" at bounding box center [744, 385] width 11 height 11
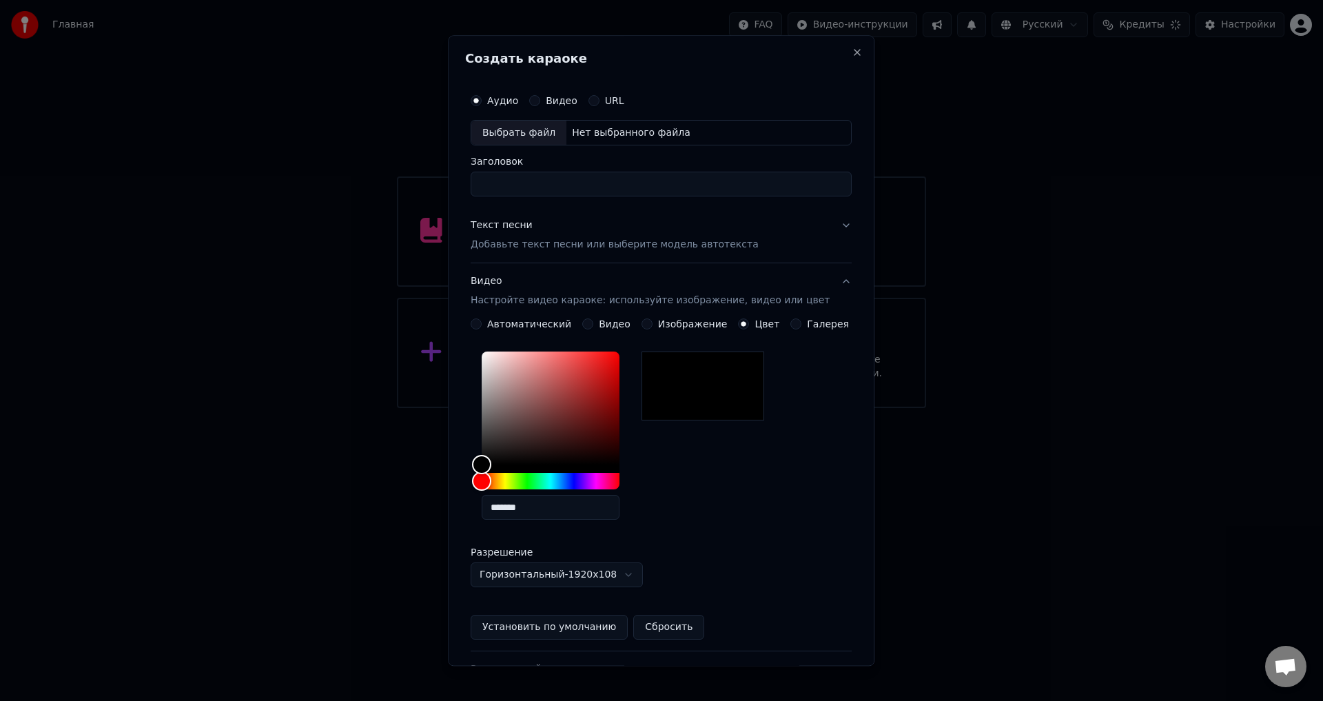
click at [671, 329] on label "Изображение" at bounding box center [693, 325] width 70 height 10
click at [652, 329] on button "Изображение" at bounding box center [646, 324] width 11 height 11
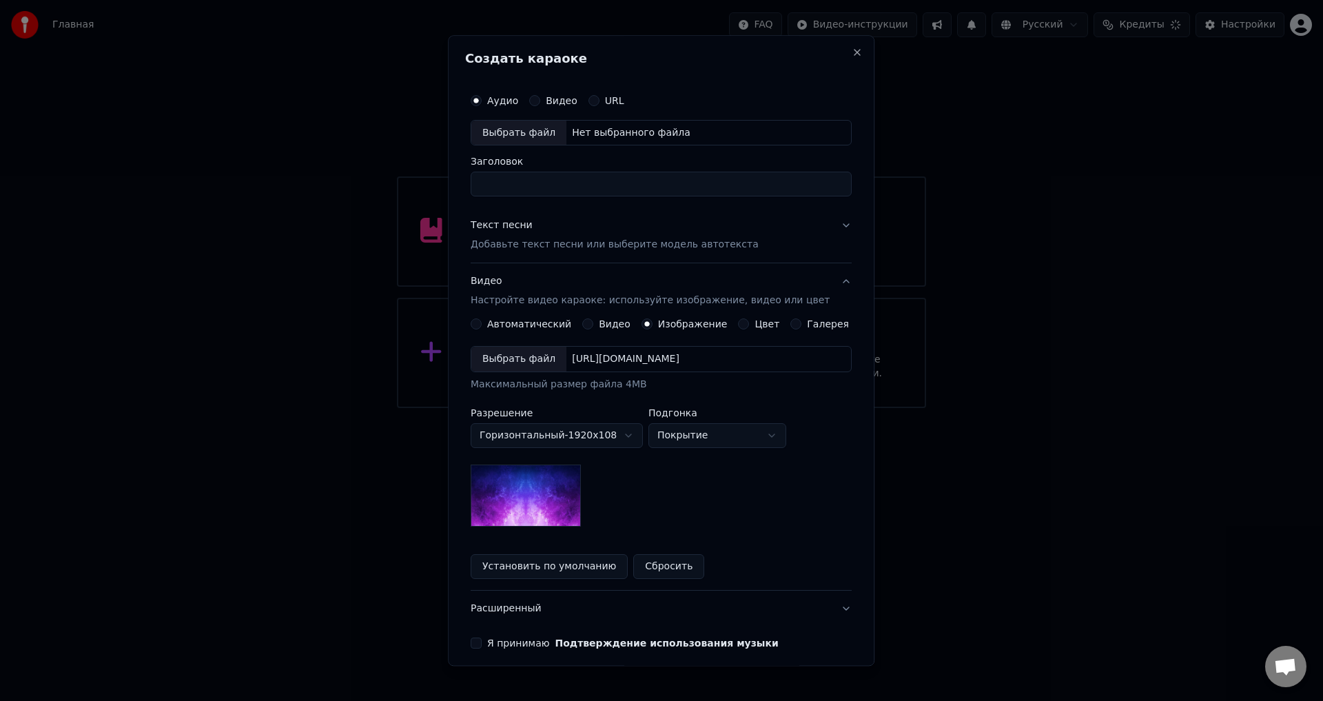
scroll to position [58, 0]
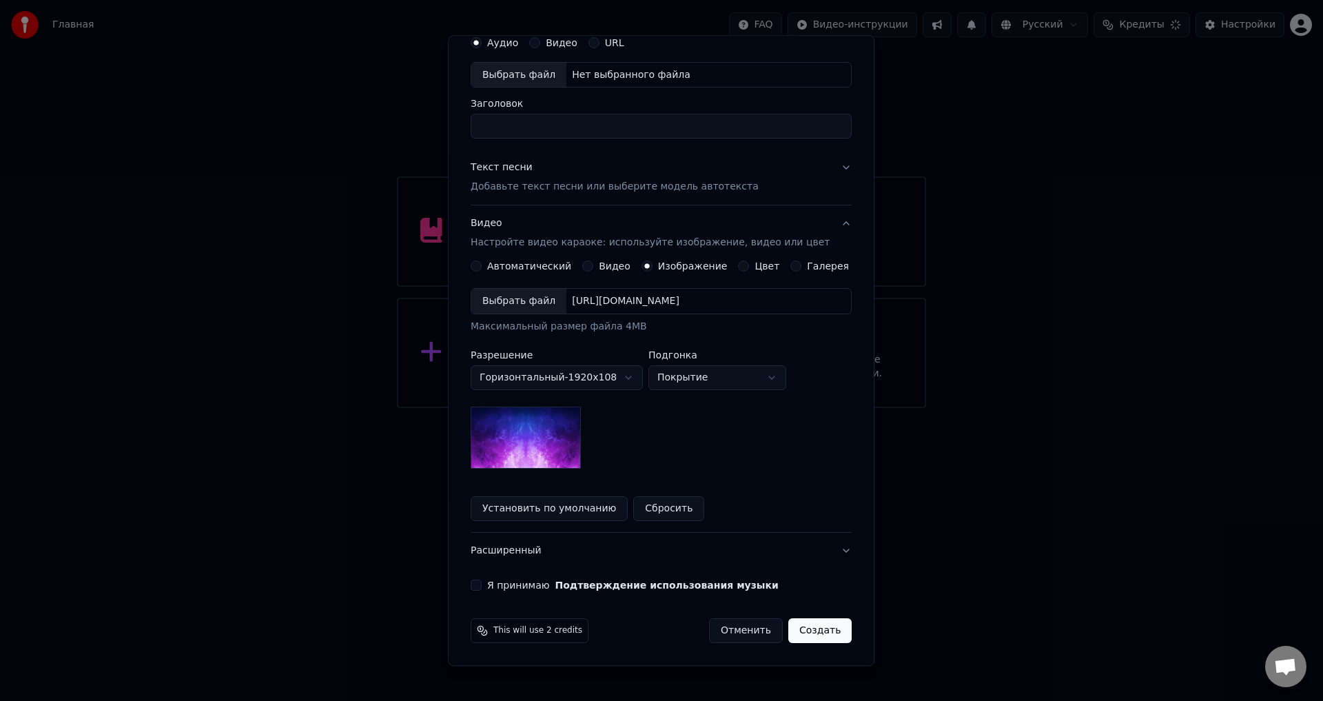
click at [482, 589] on button "Я принимаю Подтверждение использования музыки" at bounding box center [476, 585] width 11 height 11
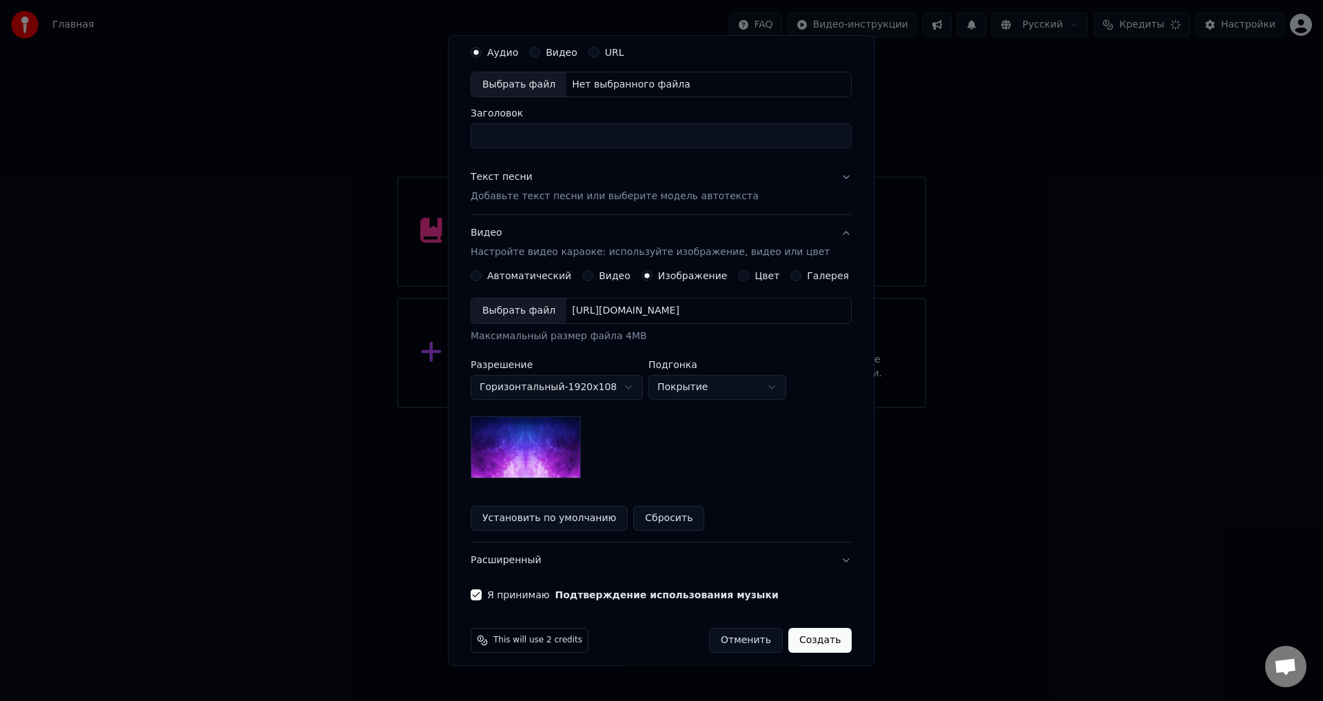
scroll to position [50, 0]
click at [720, 640] on button "Отменить" at bounding box center [746, 638] width 74 height 25
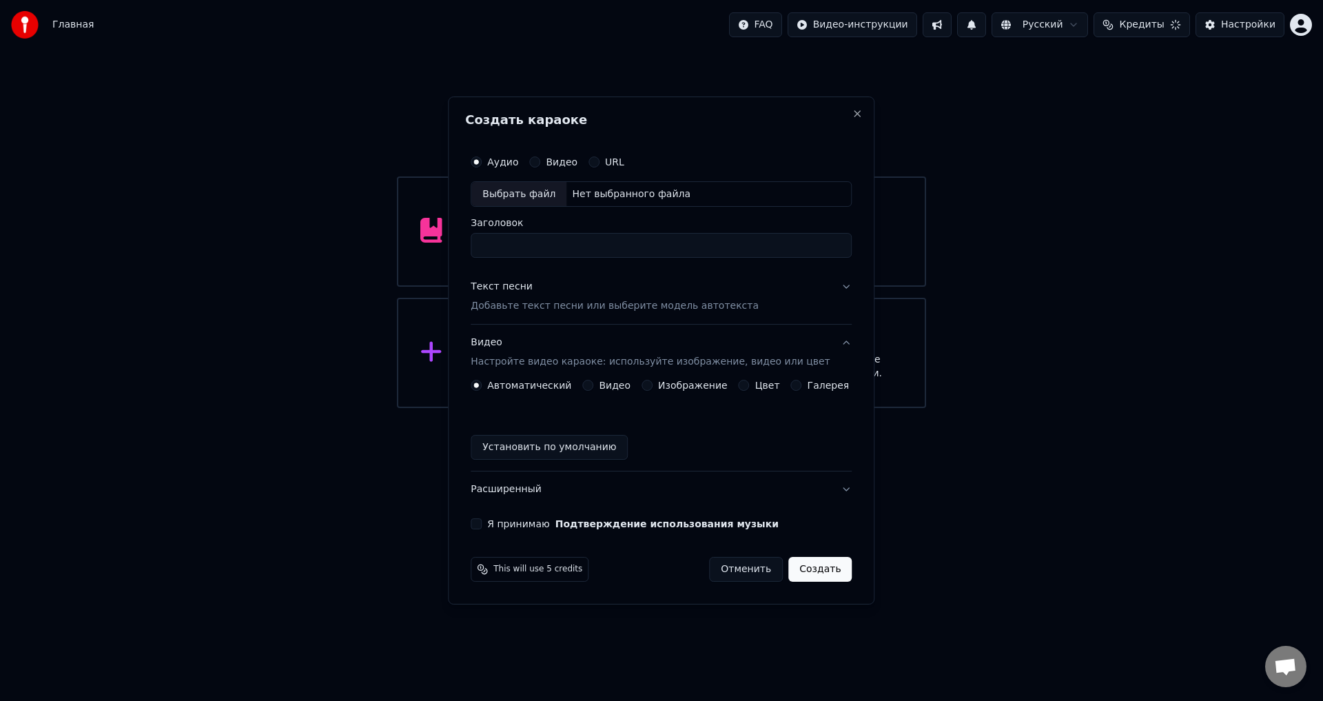
scroll to position [0, 0]
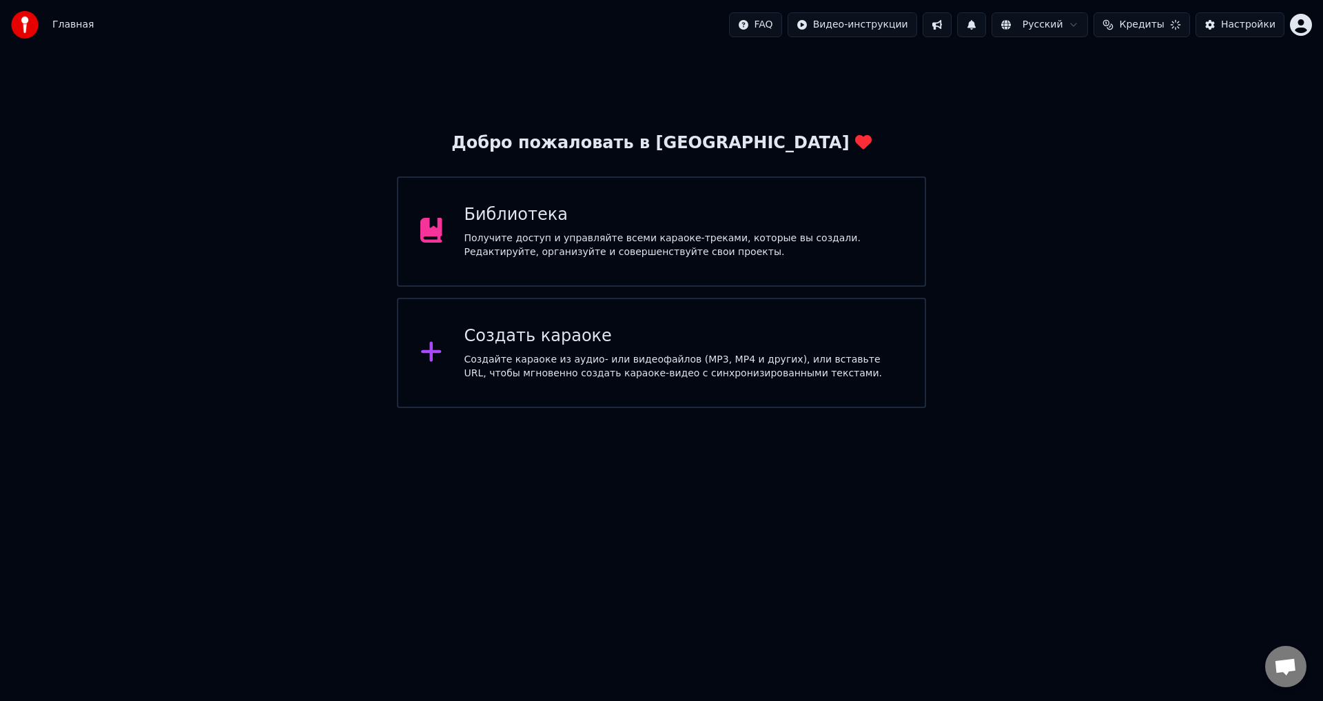
click at [757, 255] on div "Получите доступ и управляйте всеми караоке-треками, которые вы создали. Редакти…" at bounding box center [683, 245] width 439 height 28
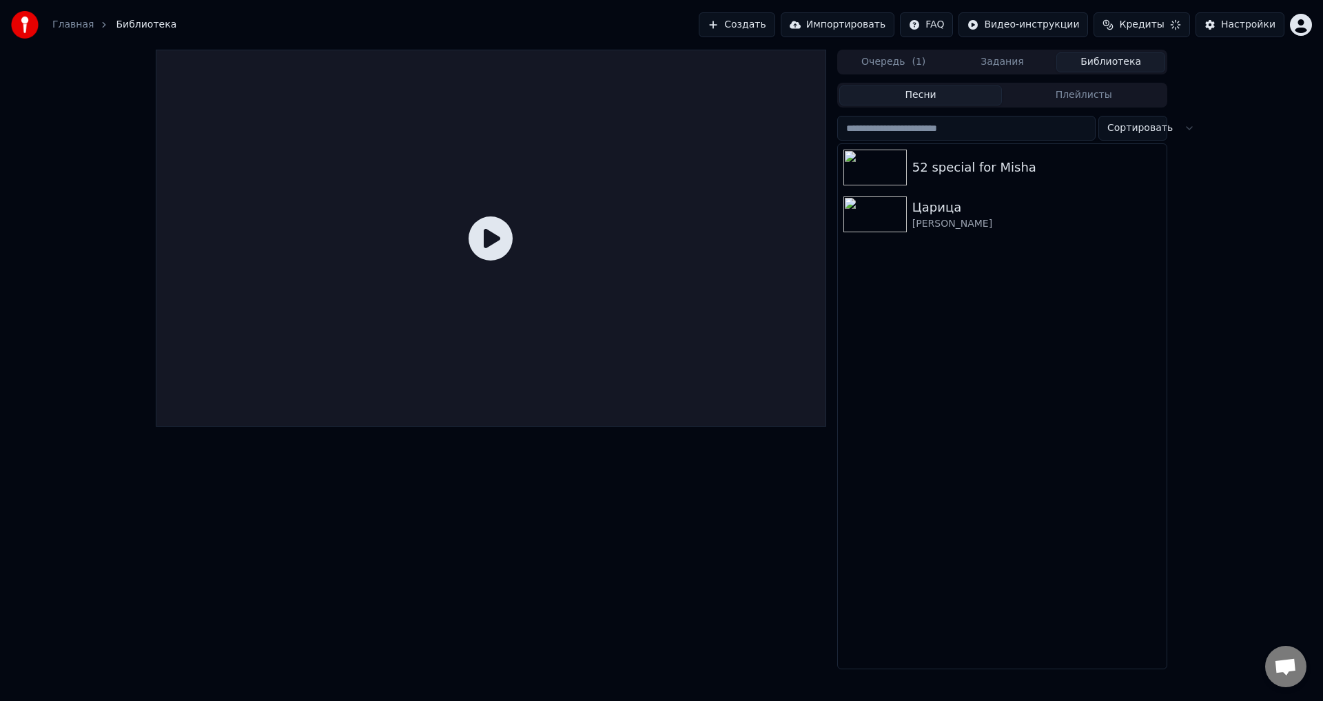
click at [917, 70] on button "Очередь ( 1 )" at bounding box center [893, 62] width 109 height 20
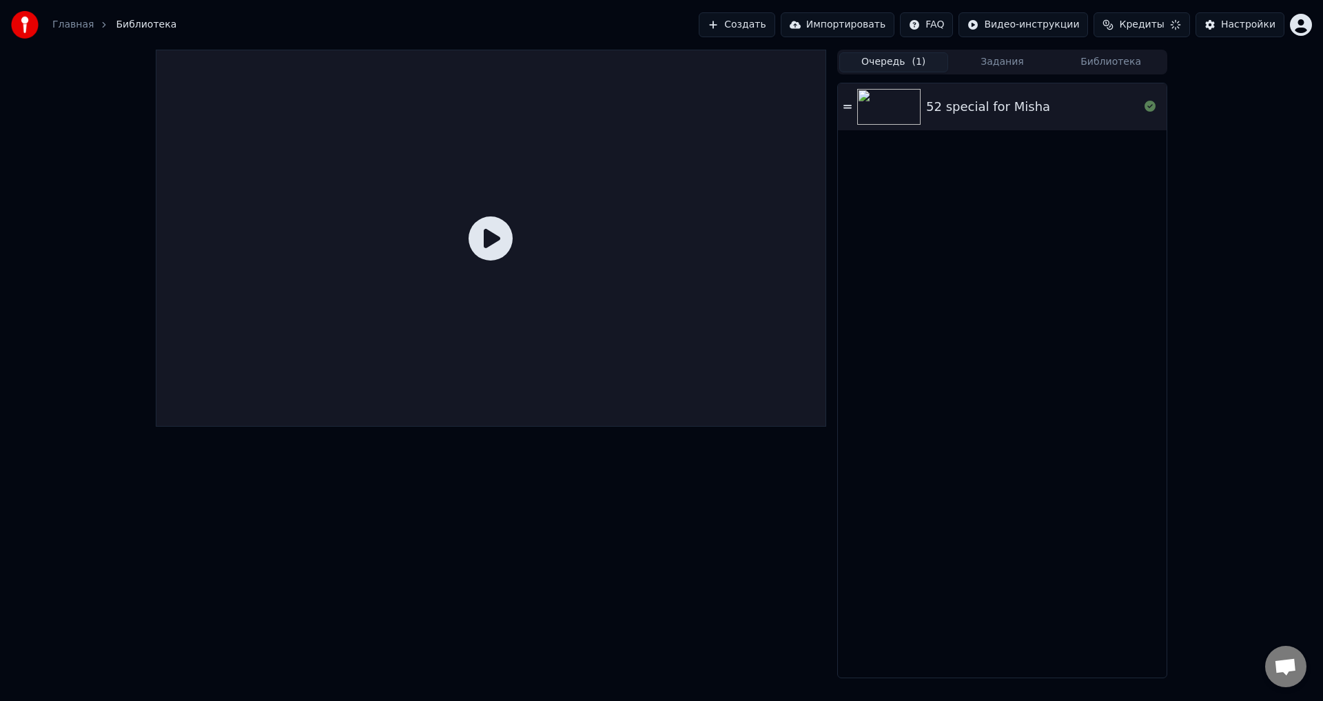
click at [1104, 63] on button "Библиотека" at bounding box center [1110, 62] width 109 height 20
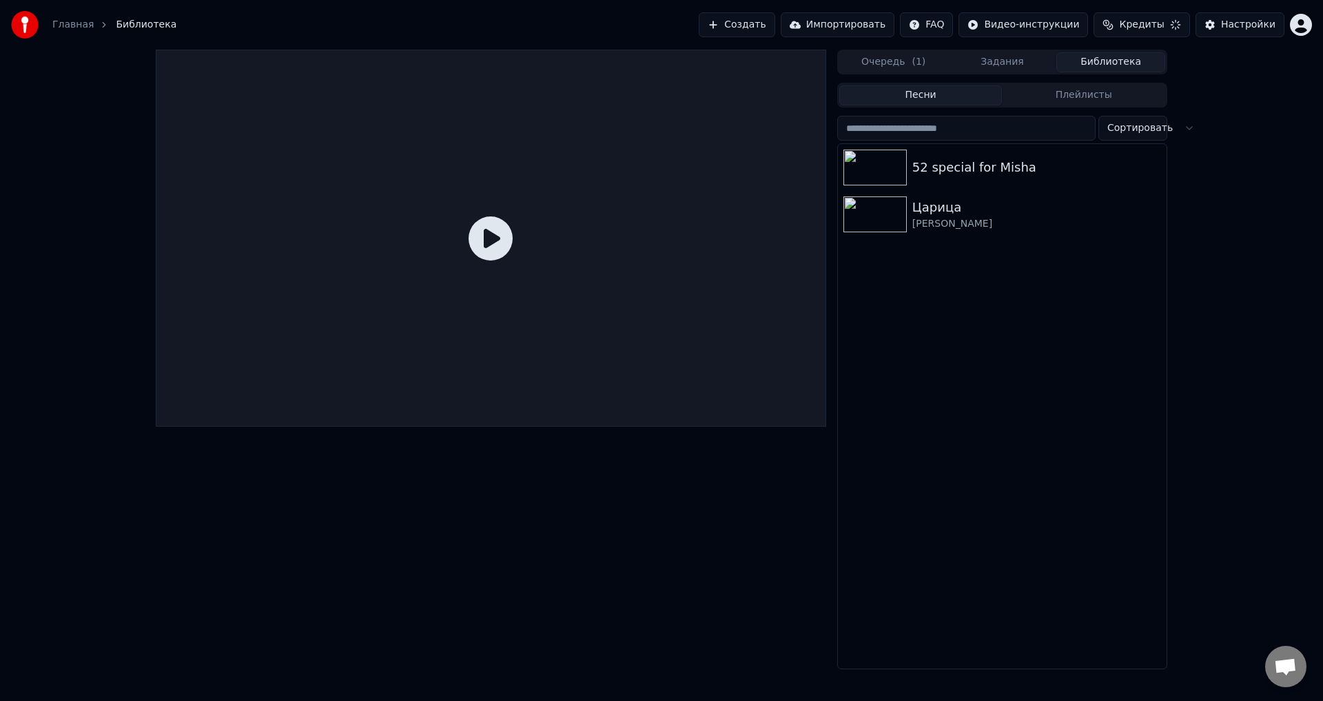
click at [1069, 229] on div "[PERSON_NAME]" at bounding box center [1036, 224] width 249 height 14
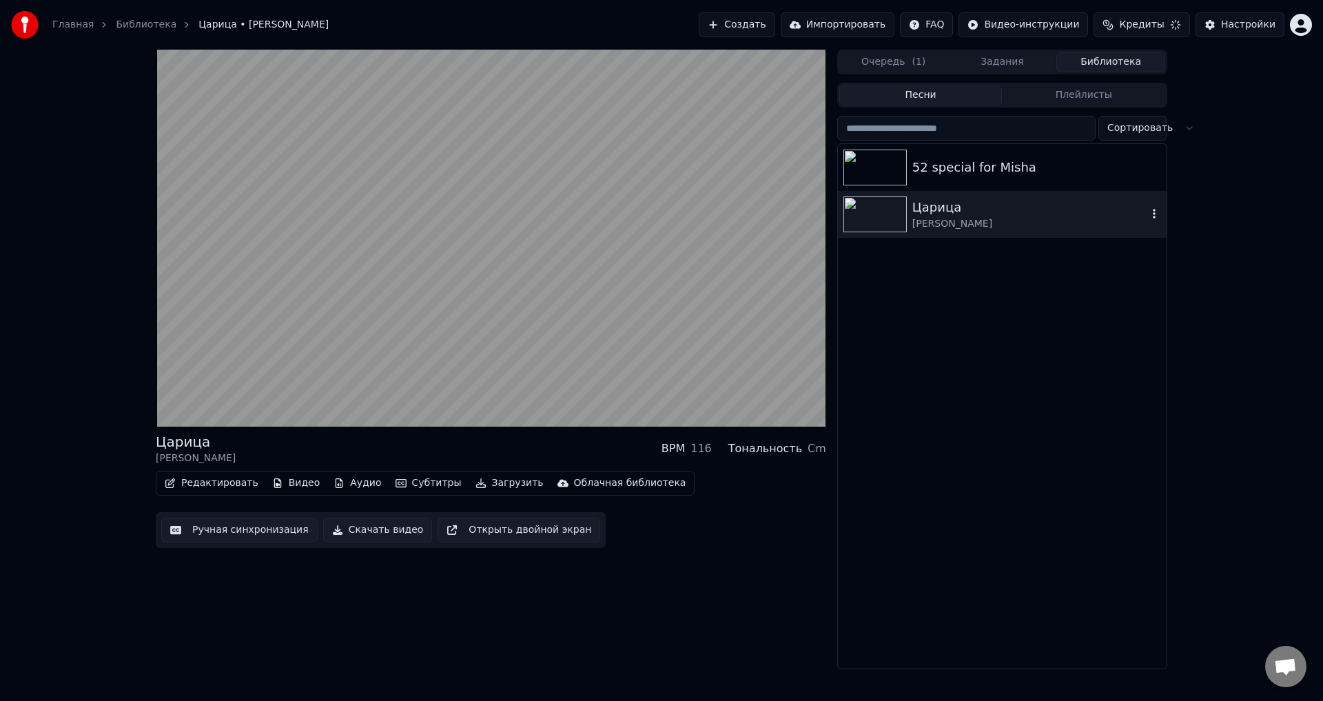
click at [230, 530] on button "Ручная синхронизация" at bounding box center [239, 529] width 156 height 25
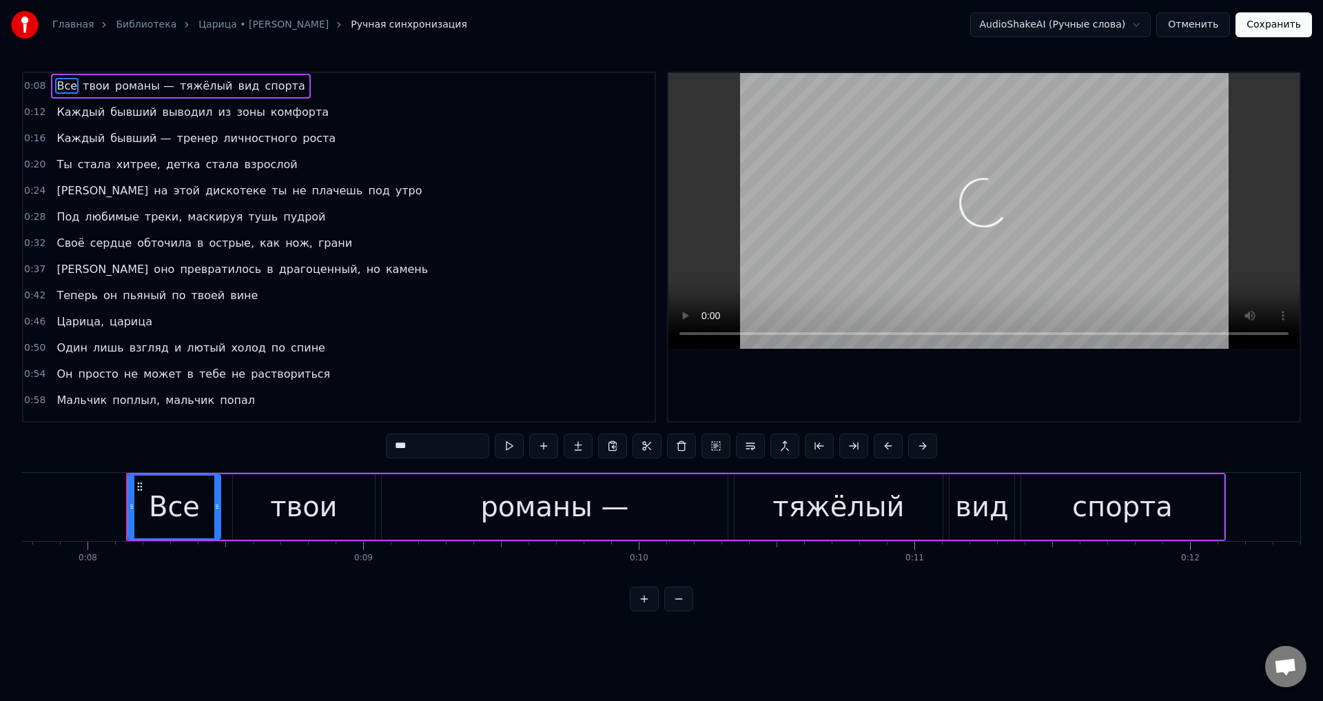
scroll to position [0, 2174]
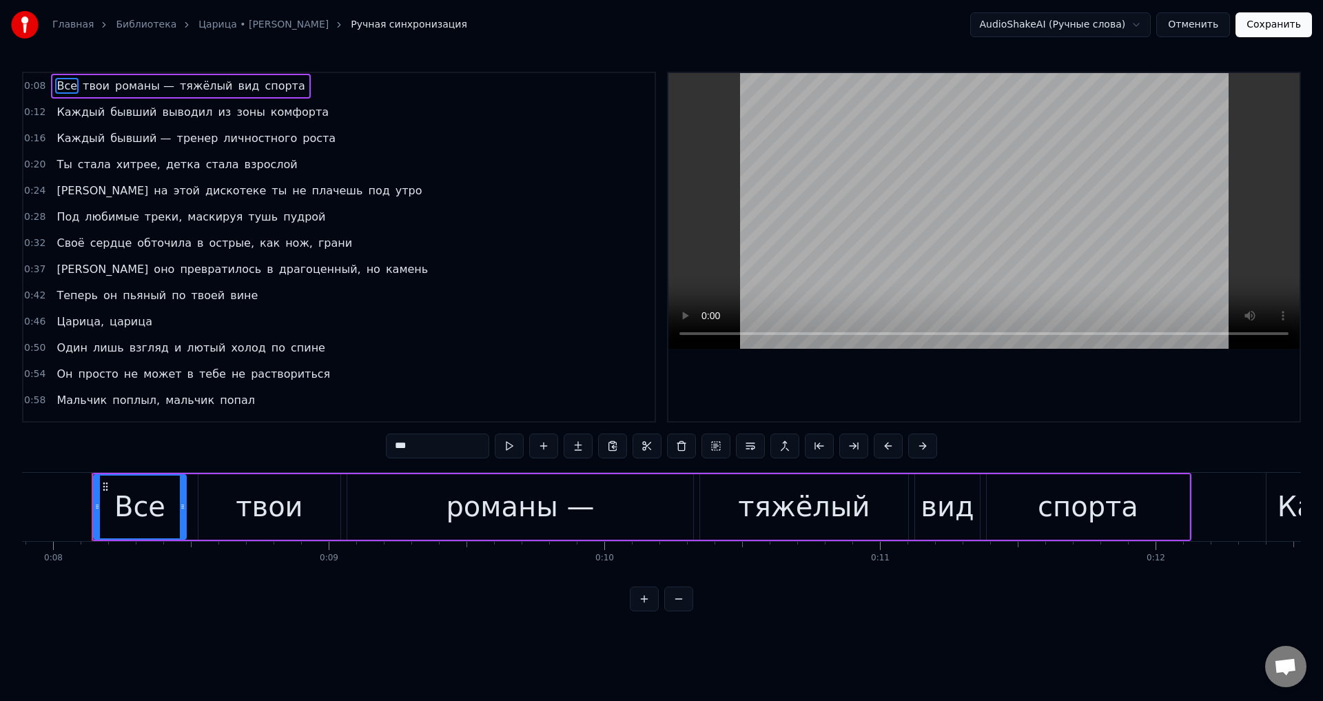
click at [1200, 23] on button "Отменить" at bounding box center [1193, 24] width 74 height 25
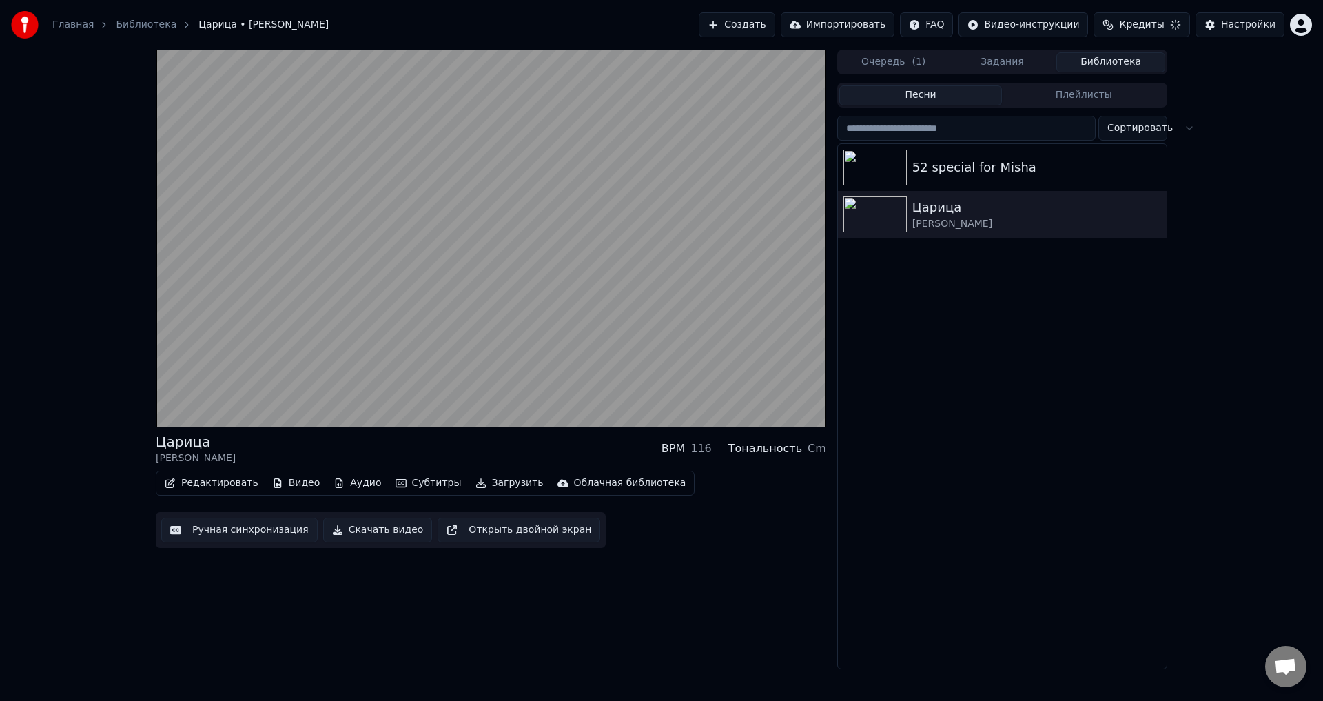
click at [612, 482] on div "Облачная библиотека" at bounding box center [630, 483] width 112 height 14
click at [656, 546] on div "Загрузить в облачную библиотеку Открыть облачную библиотеку" at bounding box center [627, 523] width 216 height 51
click at [664, 537] on div "Открыть облачную библиотеку" at bounding box center [630, 535] width 160 height 14
